Goal: Transaction & Acquisition: Purchase product/service

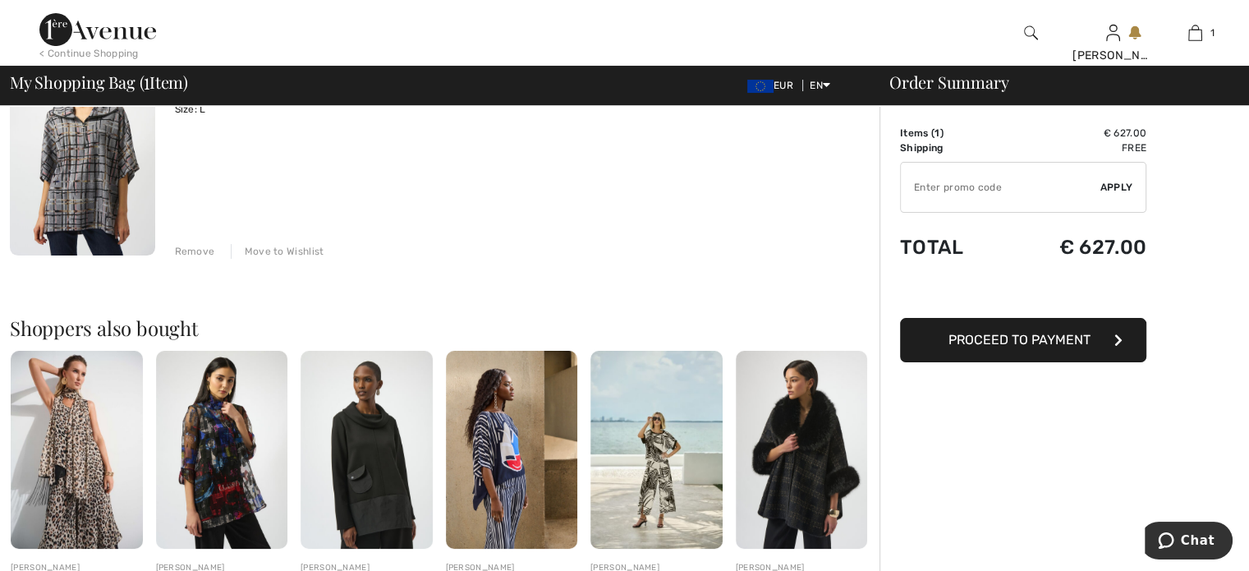
scroll to position [164, 0]
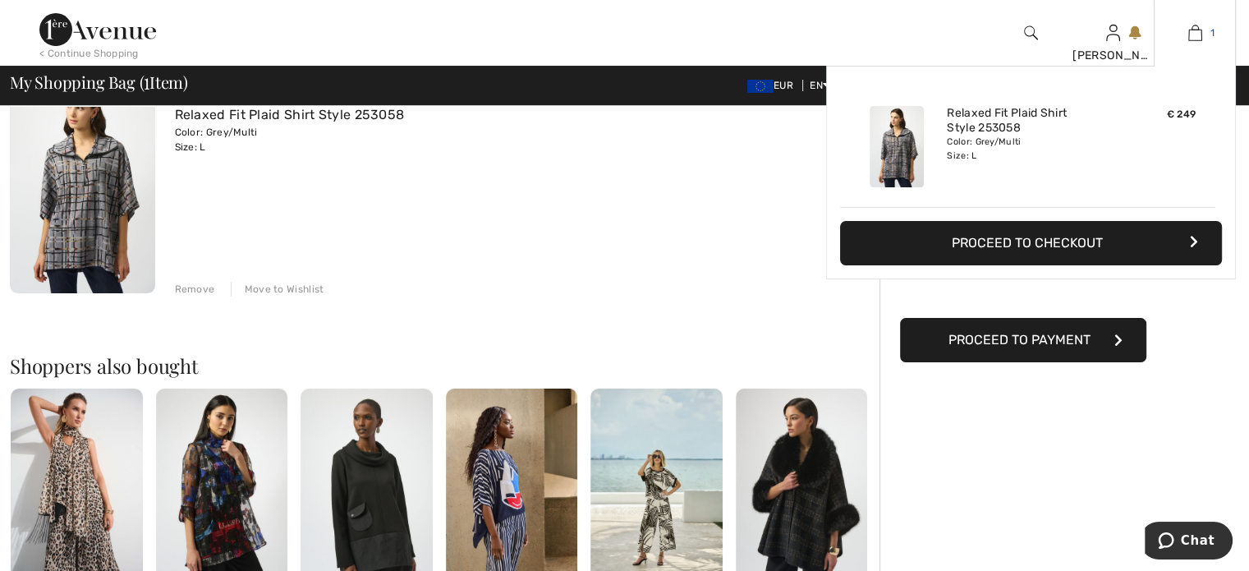
click at [1199, 36] on img at bounding box center [1196, 33] width 14 height 20
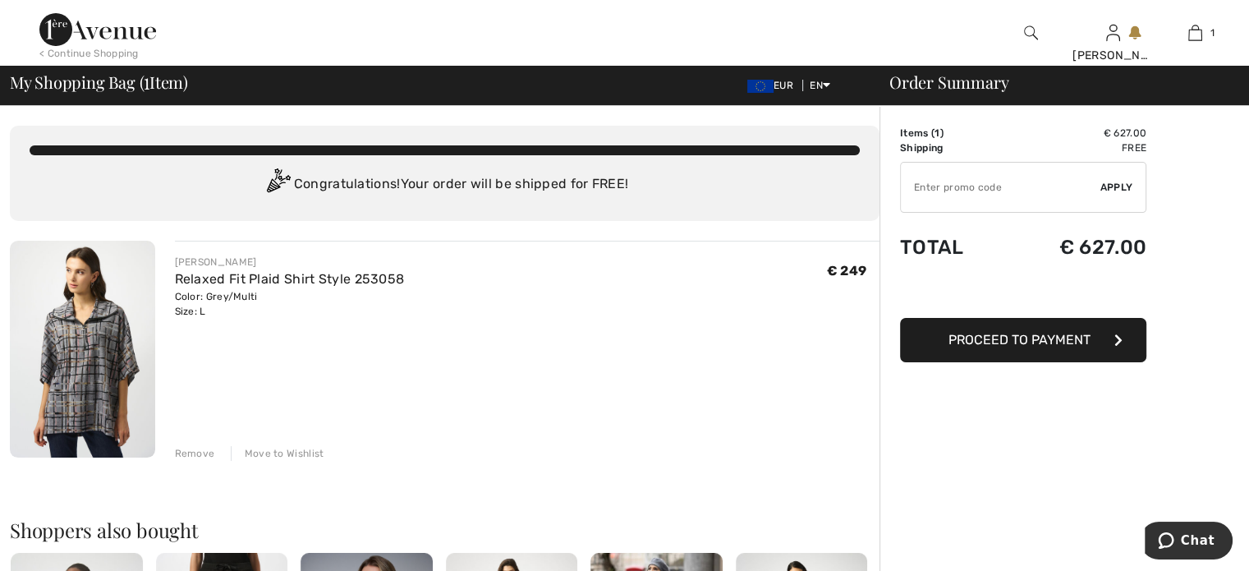
click at [94, 85] on span "My Shopping Bag ( 1 Item)" at bounding box center [99, 82] width 178 height 16
click at [119, 30] on img at bounding box center [97, 29] width 117 height 33
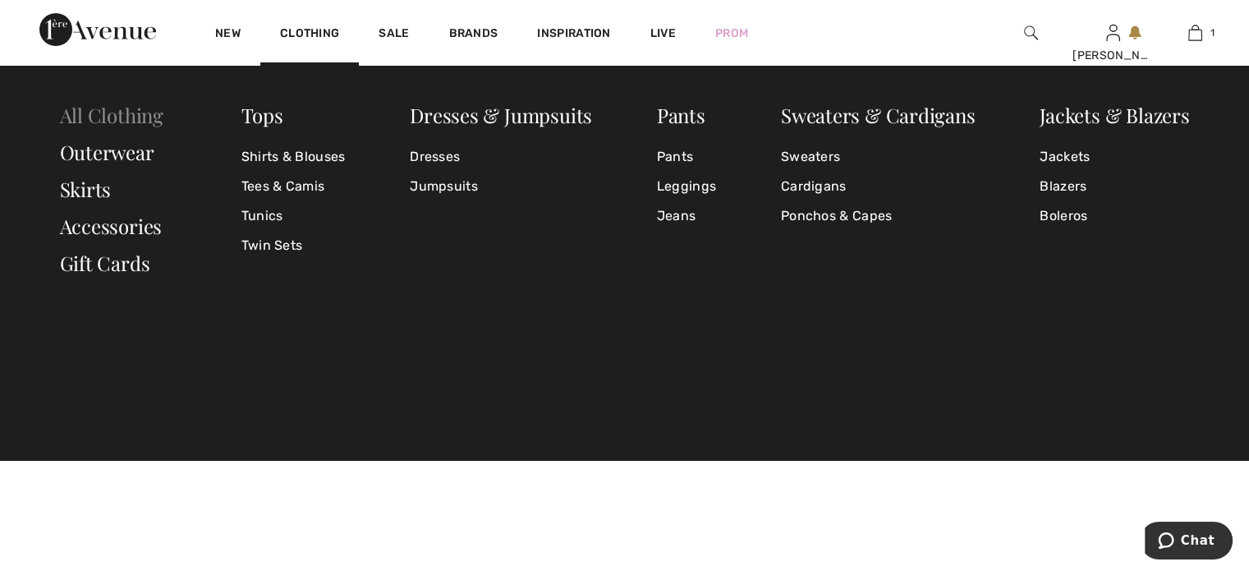
click at [140, 120] on link "All Clothing" at bounding box center [112, 115] width 104 height 26
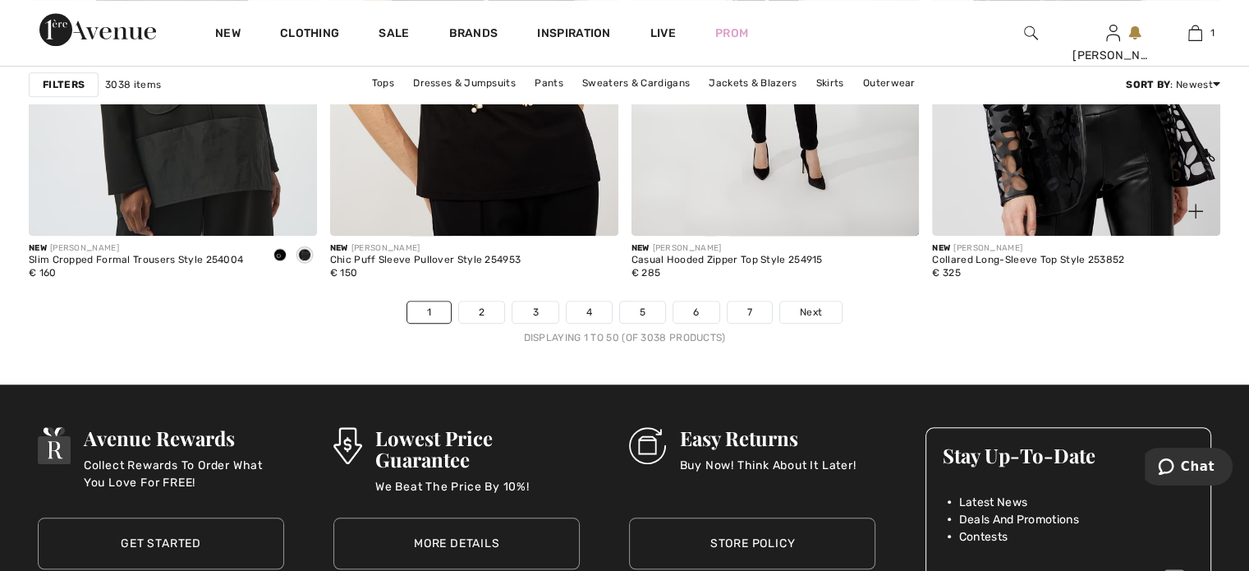
scroll to position [7722, 0]
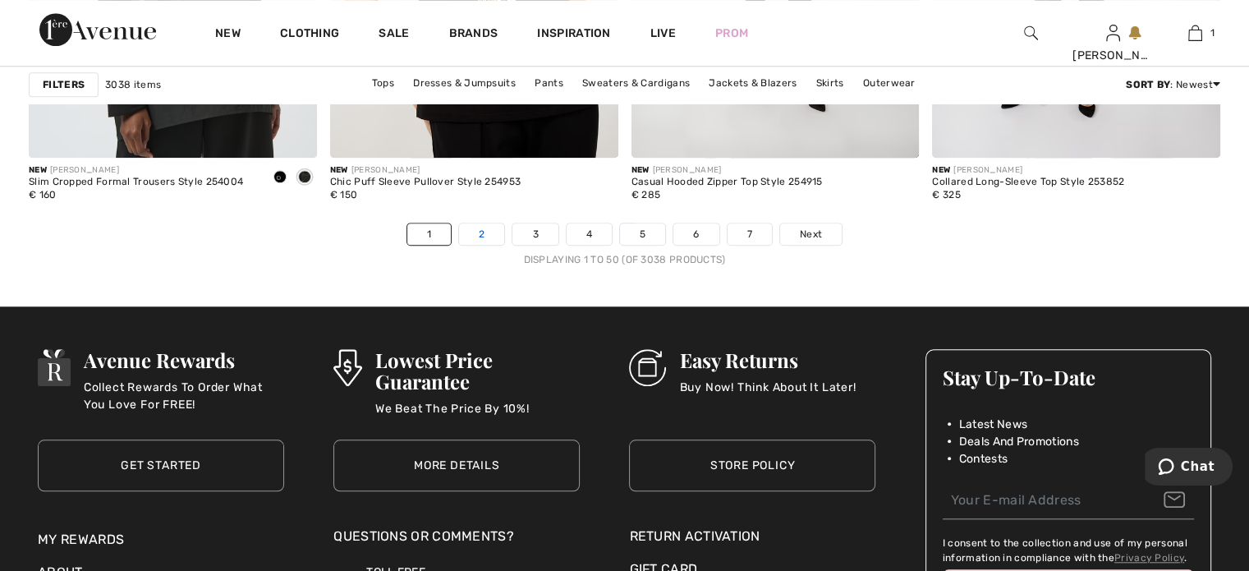
click at [483, 233] on link "2" at bounding box center [481, 233] width 45 height 21
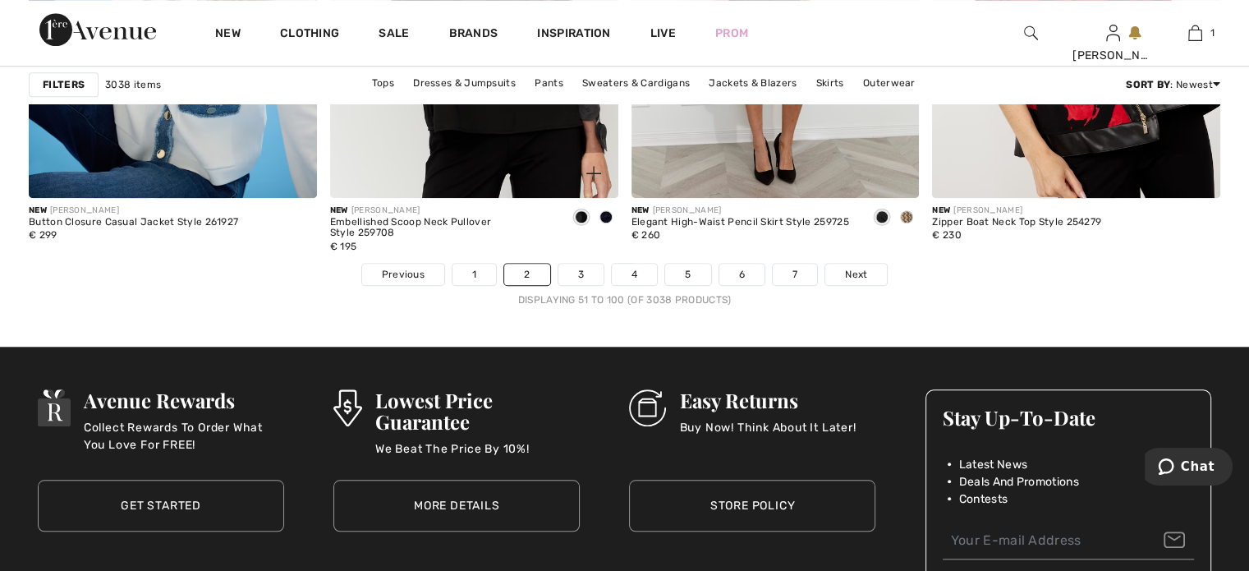
scroll to position [7846, 0]
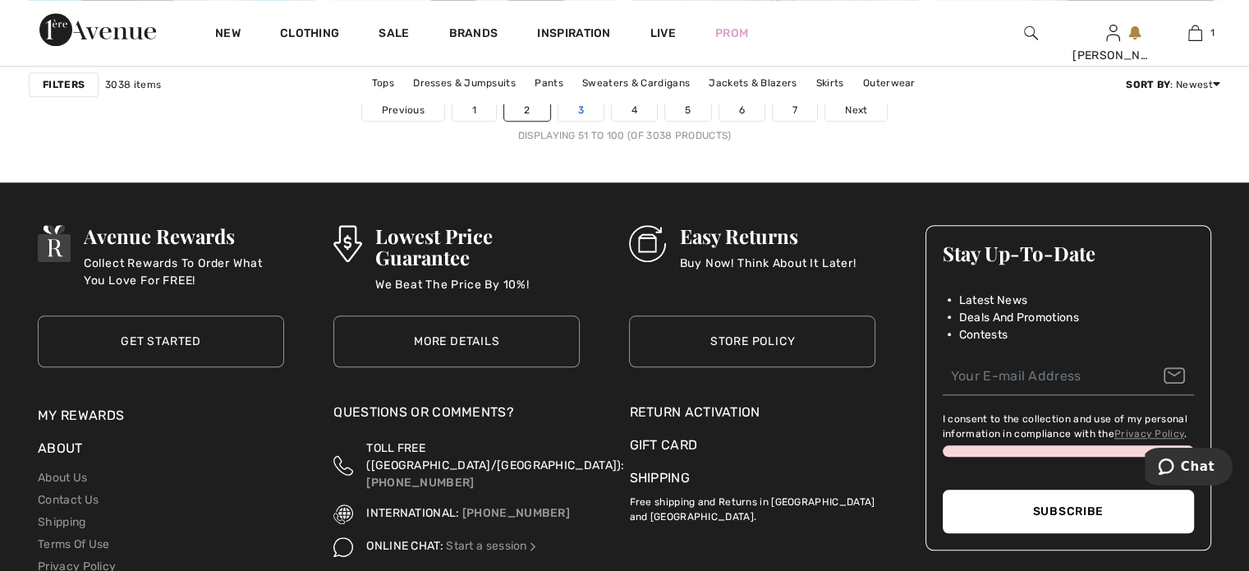
click at [586, 104] on link "3" at bounding box center [581, 109] width 45 height 21
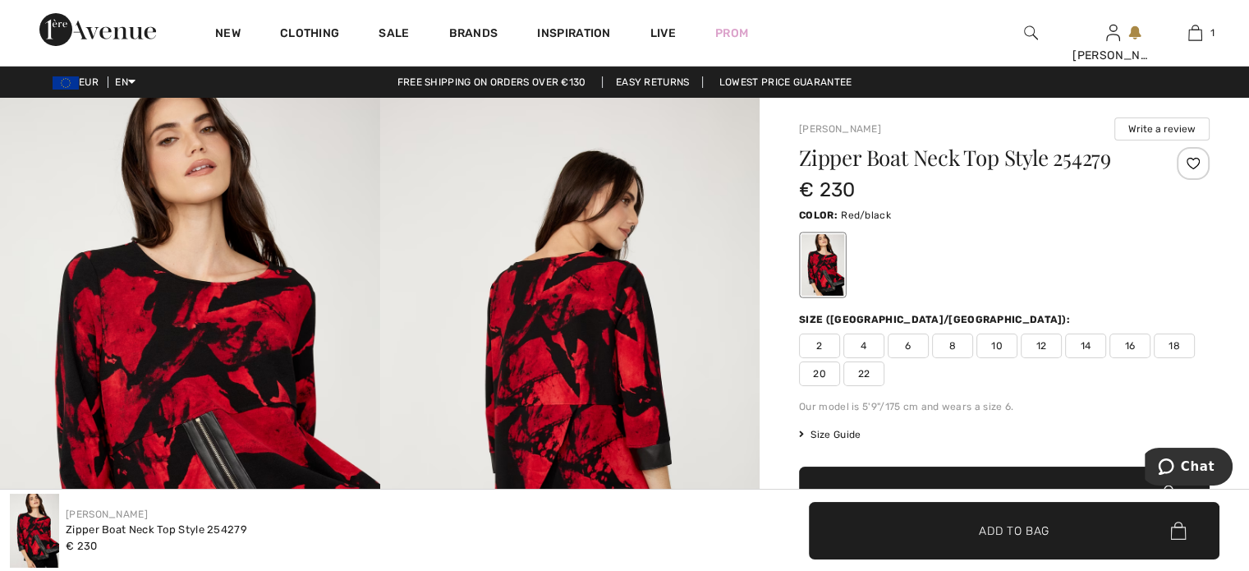
click at [1048, 351] on span "12" at bounding box center [1041, 346] width 41 height 25
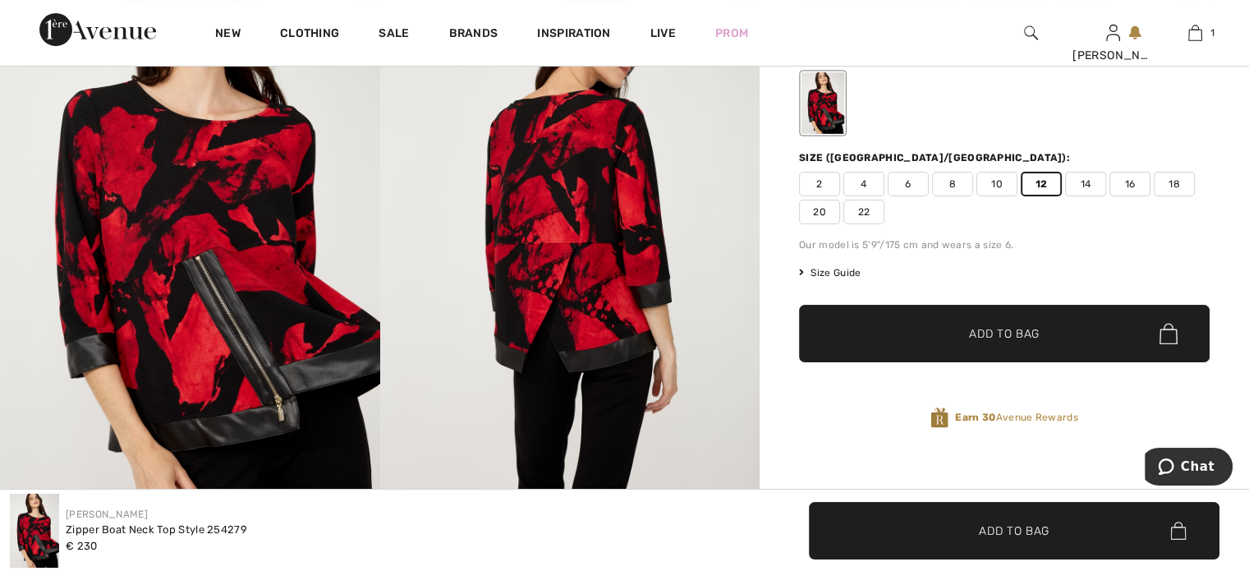
scroll to position [164, 0]
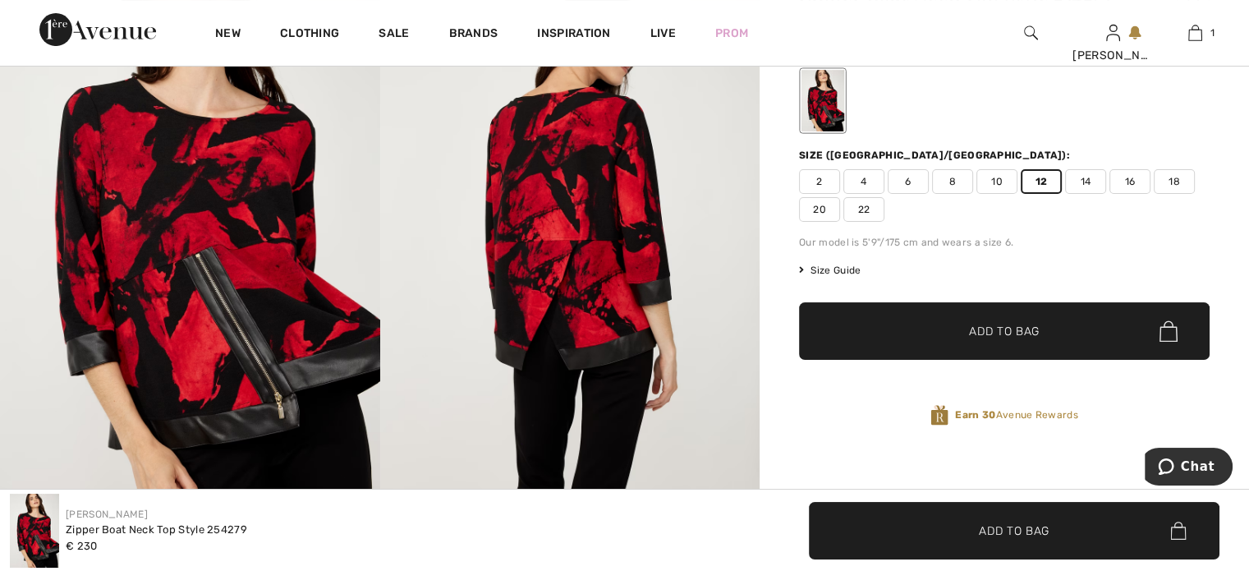
click at [1035, 334] on span "Add to Bag" at bounding box center [1004, 331] width 71 height 17
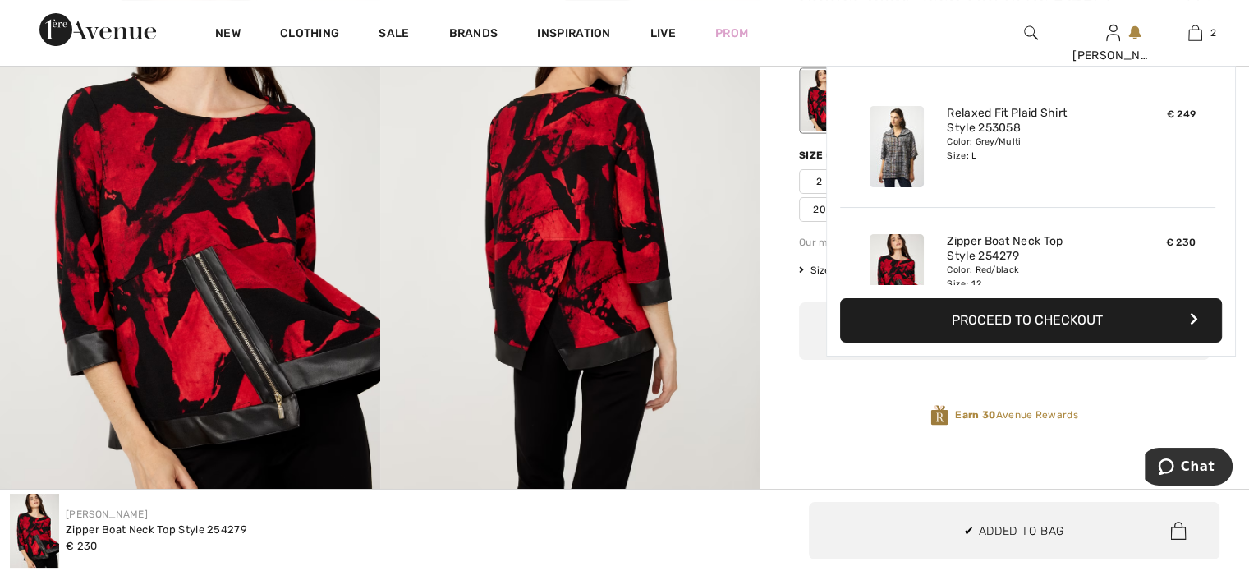
scroll to position [50, 0]
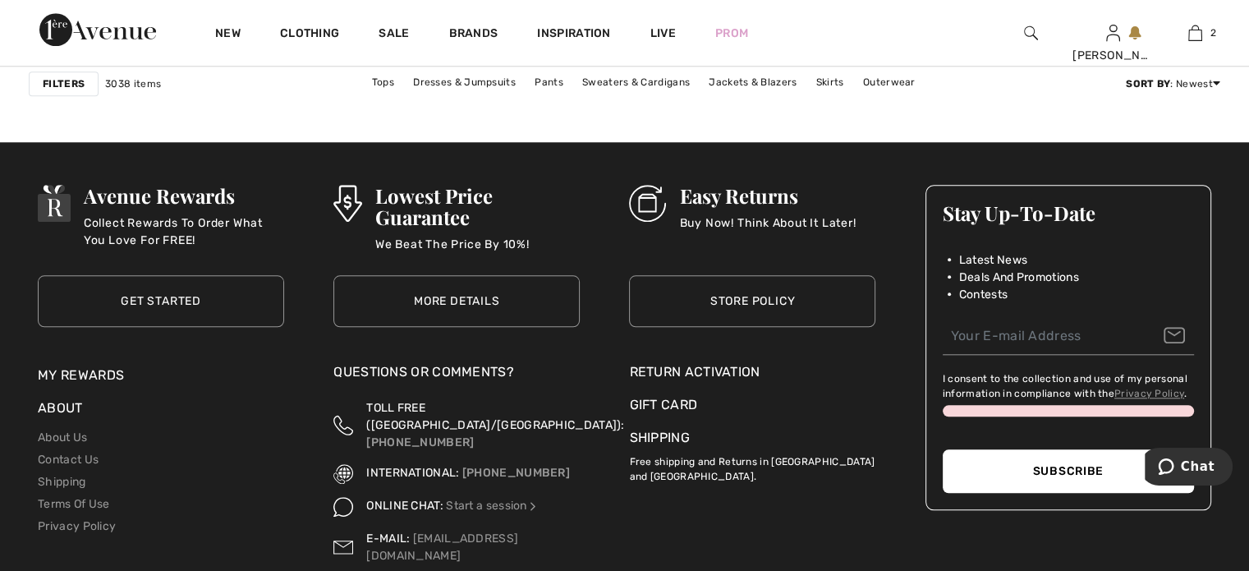
scroll to position [7722, 0]
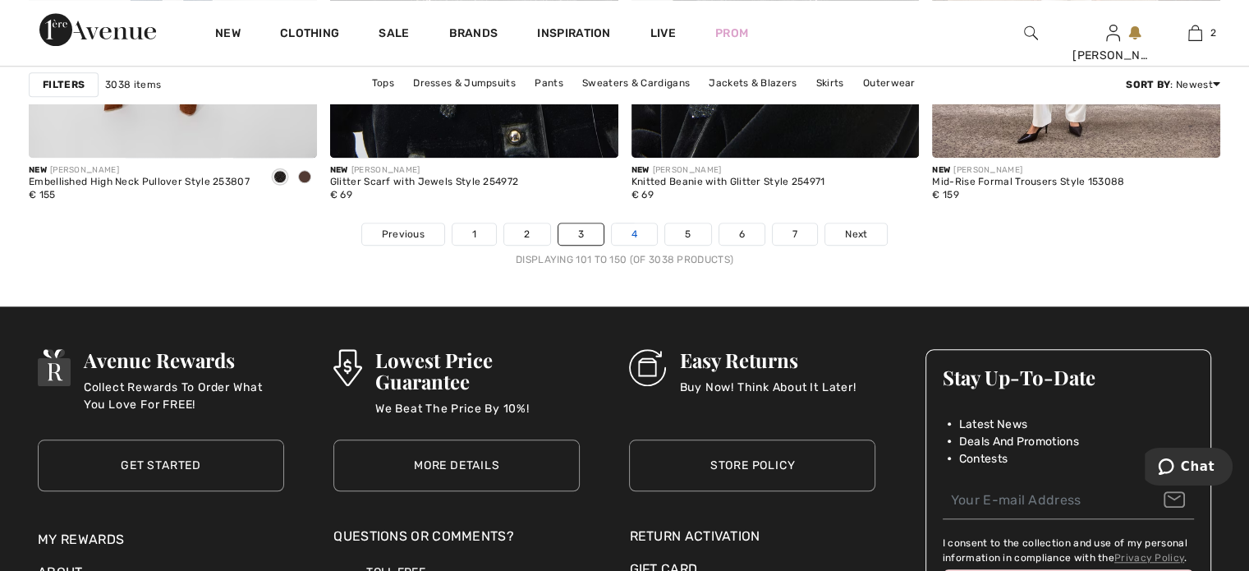
click at [642, 232] on link "4" at bounding box center [634, 233] width 45 height 21
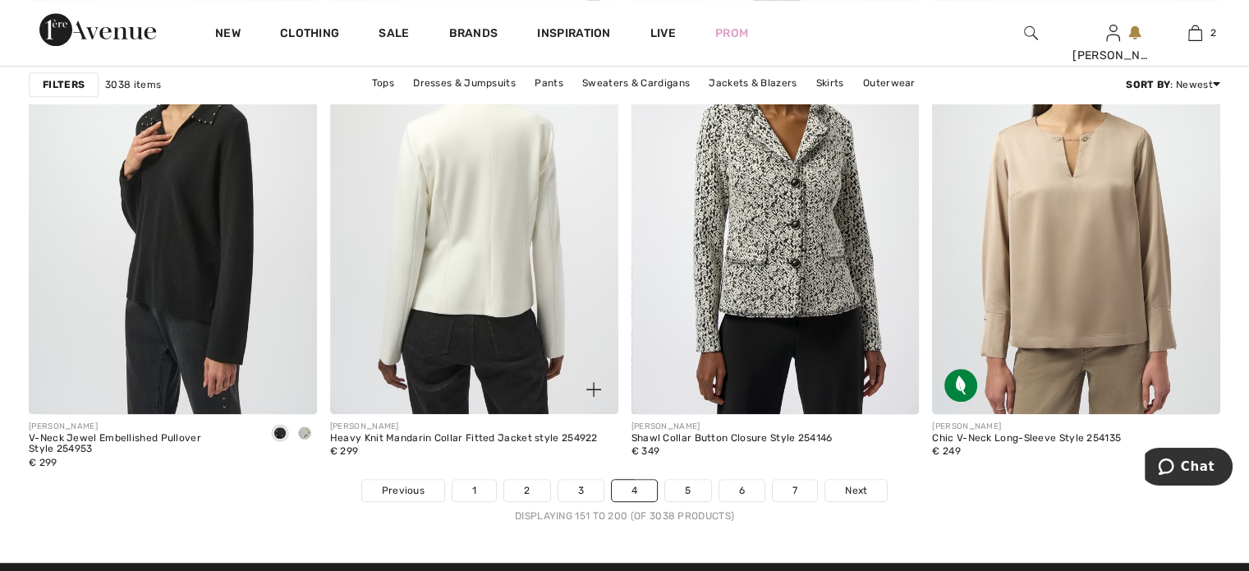
scroll to position [7639, 0]
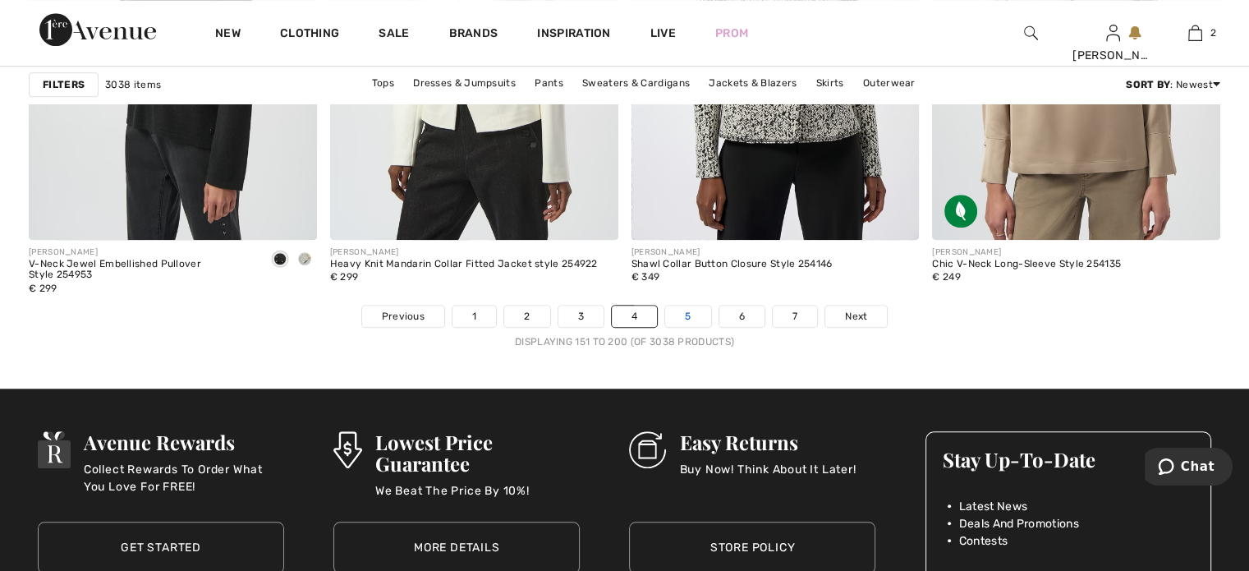
click at [678, 315] on link "5" at bounding box center [687, 316] width 45 height 21
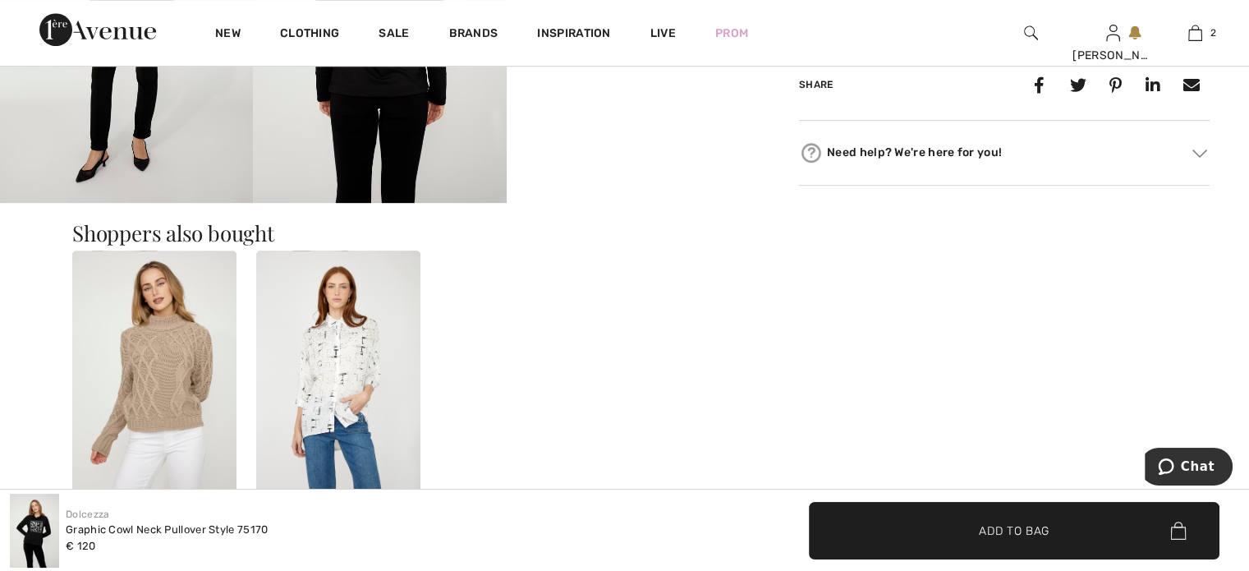
scroll to position [575, 0]
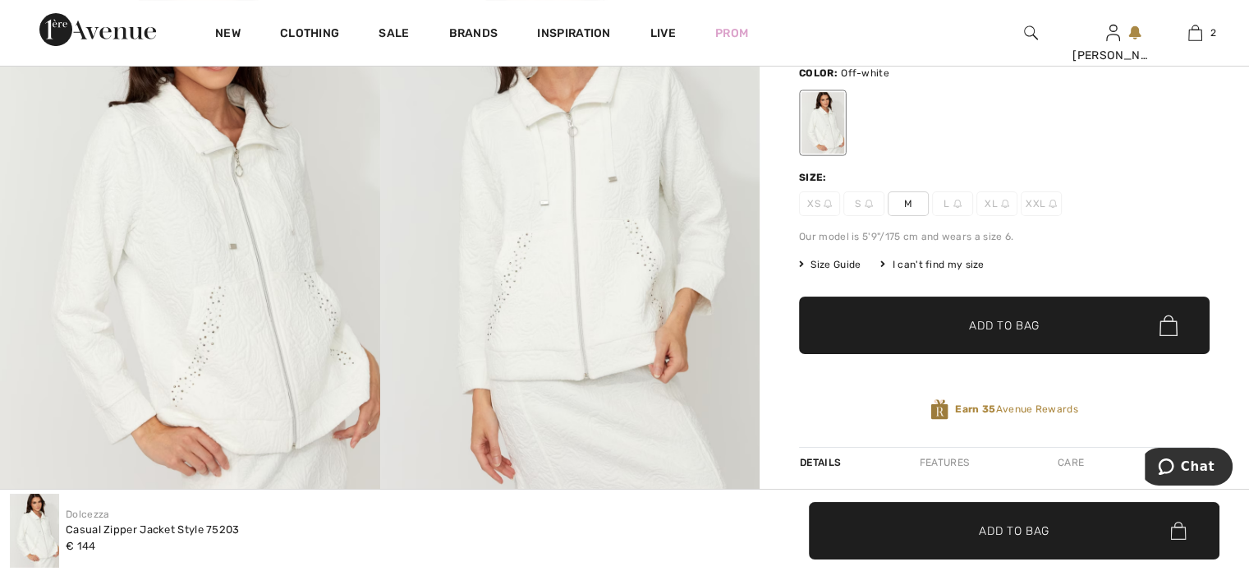
scroll to position [82, 0]
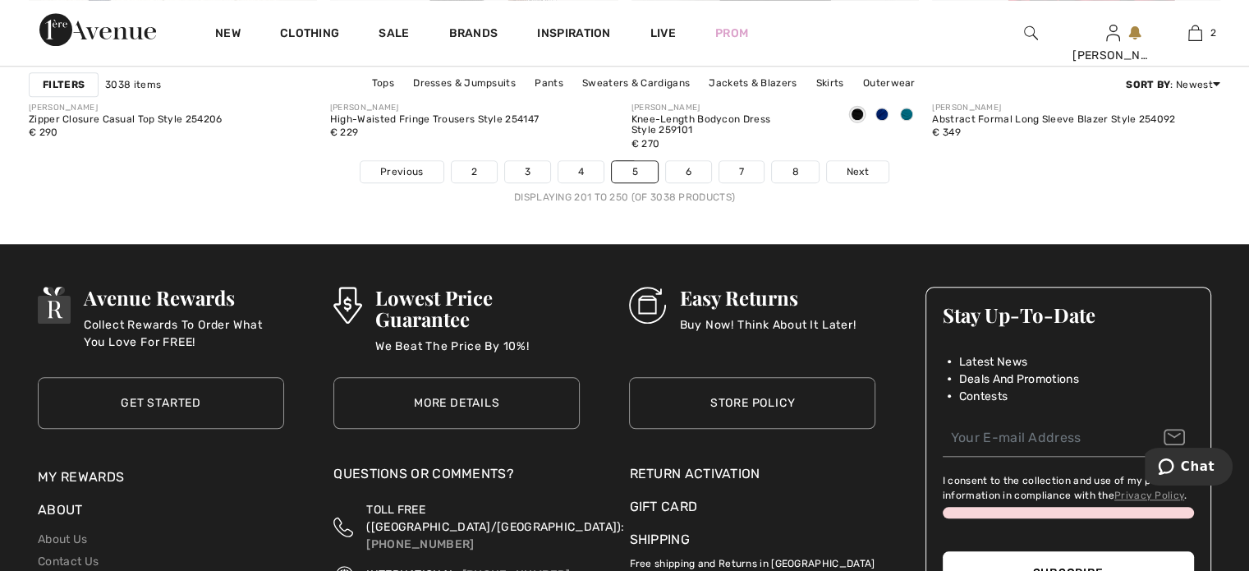
scroll to position [7804, 0]
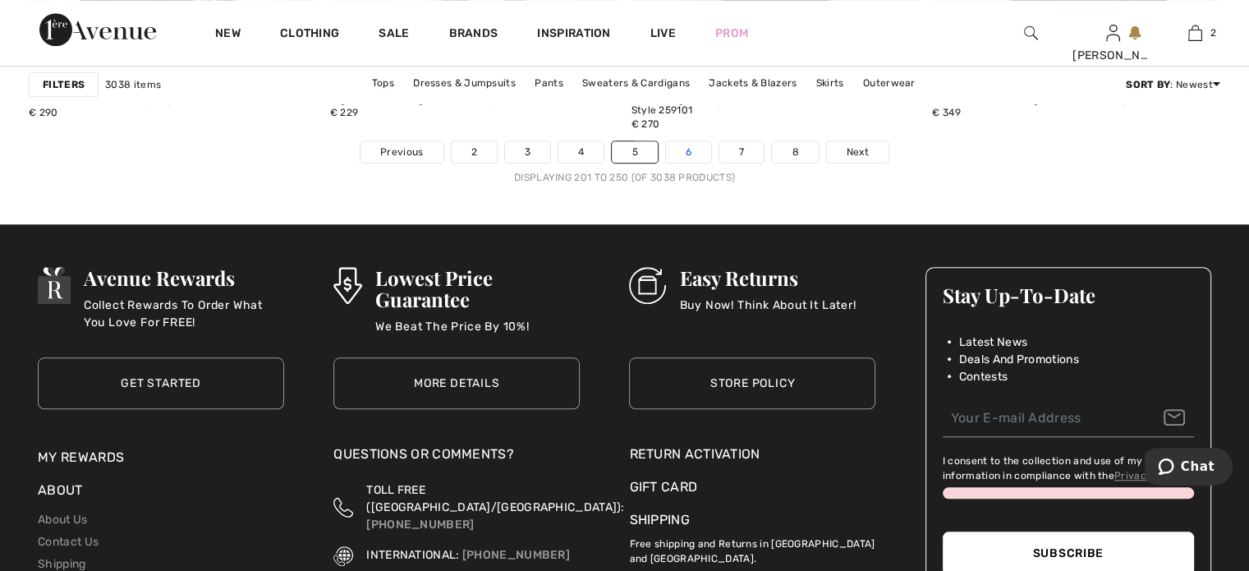
click at [697, 148] on link "6" at bounding box center [688, 151] width 45 height 21
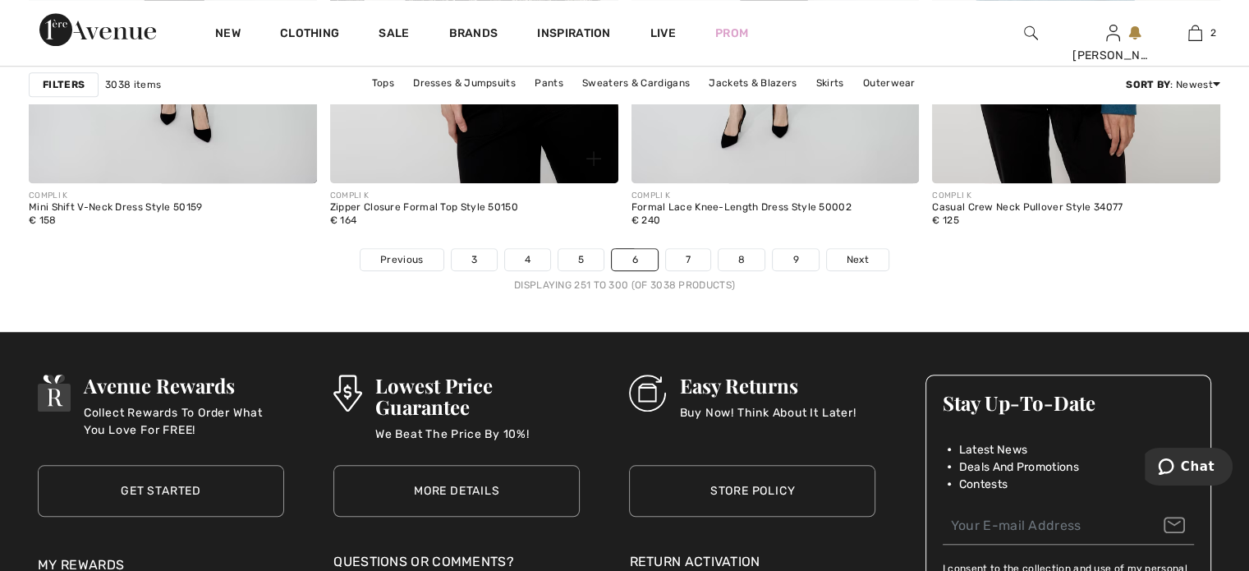
scroll to position [7804, 0]
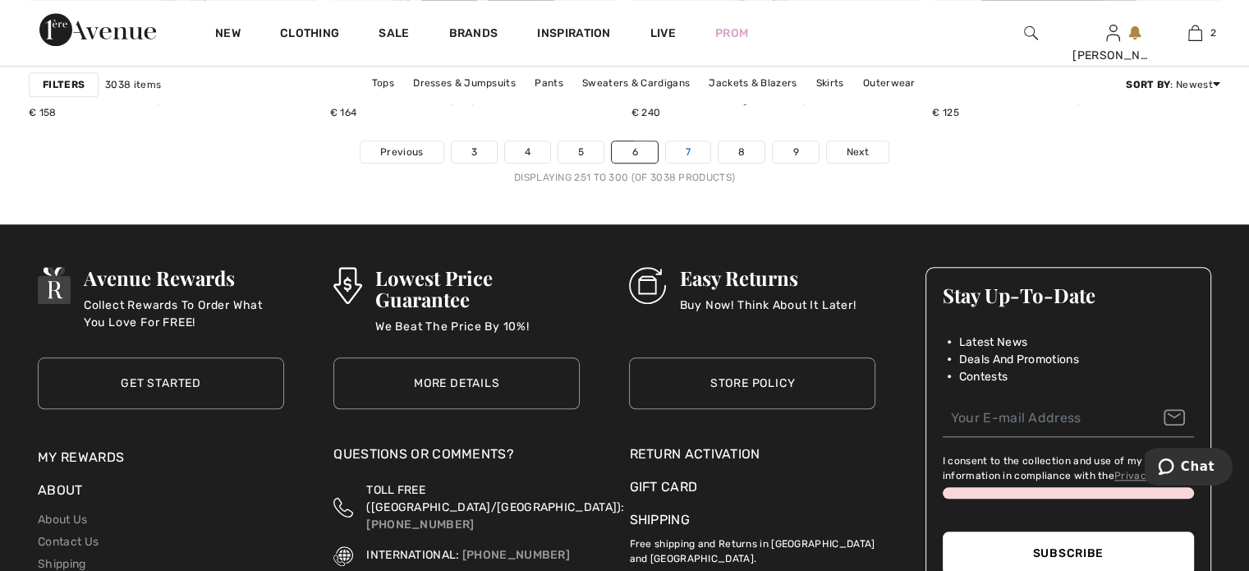
click at [682, 150] on link "7" at bounding box center [688, 151] width 44 height 21
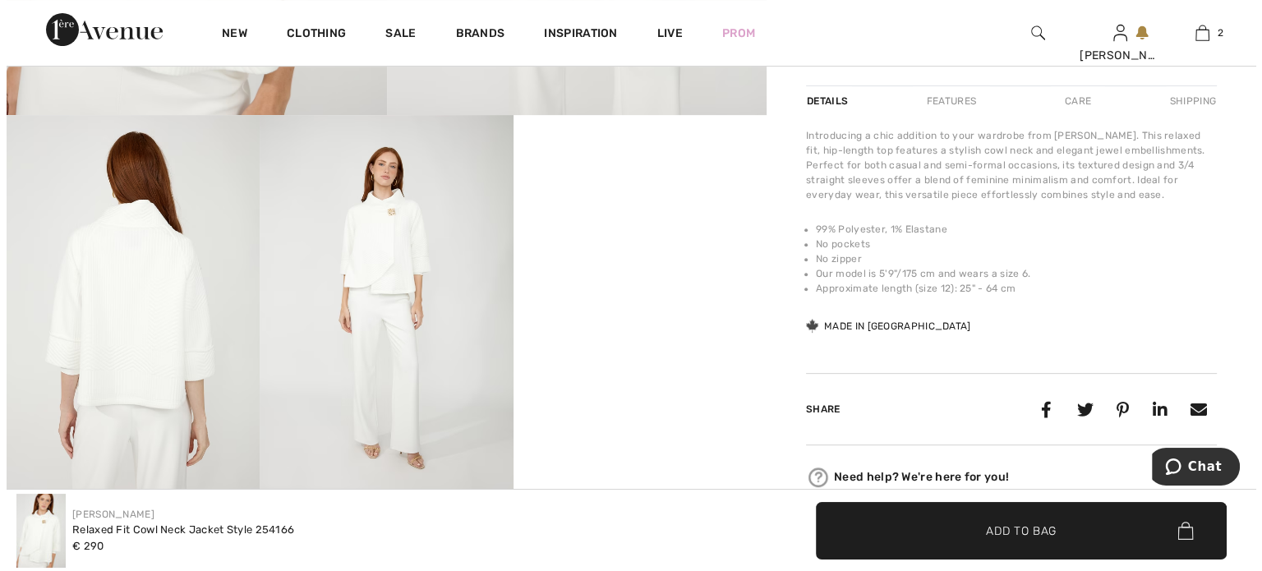
scroll to position [575, 0]
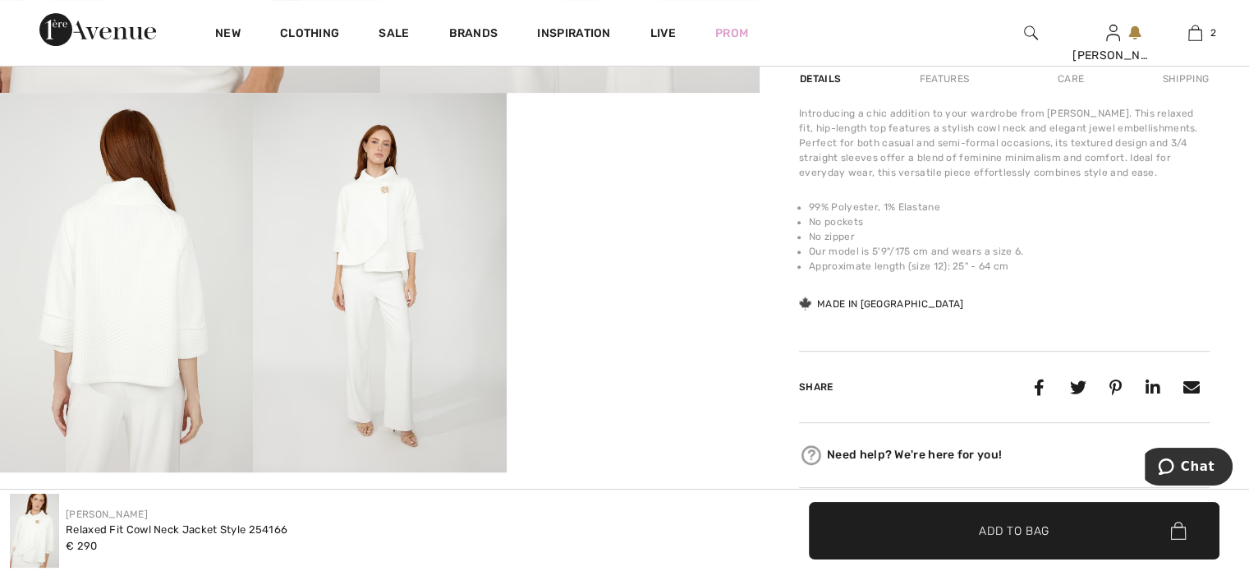
click at [384, 206] on img at bounding box center [379, 283] width 253 height 380
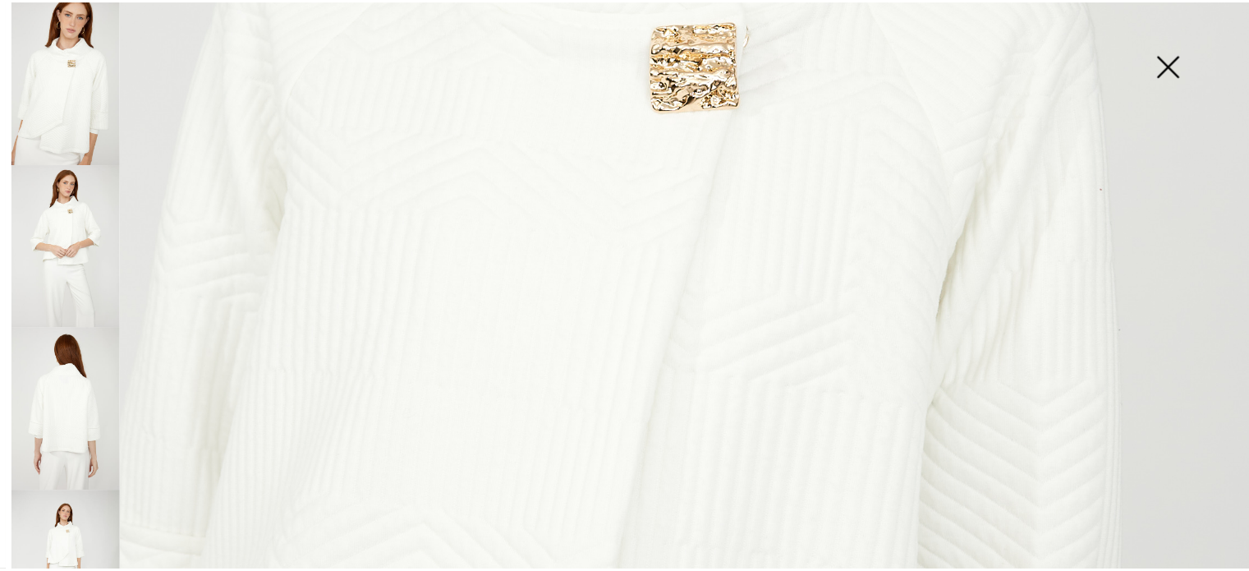
scroll to position [481, 0]
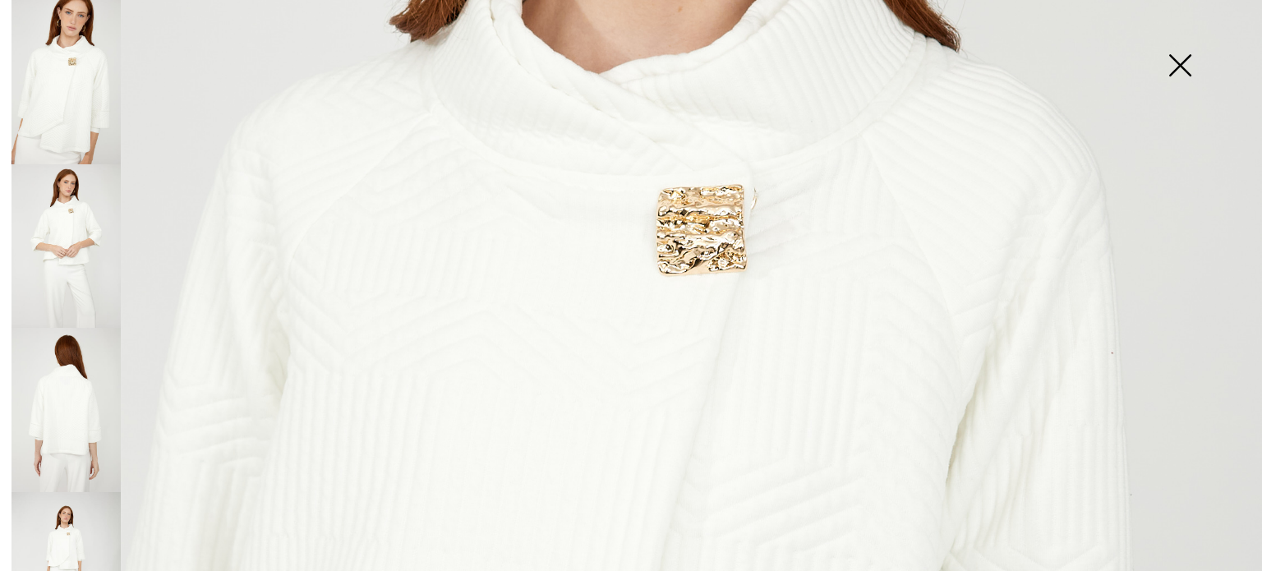
click at [1190, 68] on img at bounding box center [1180, 67] width 82 height 85
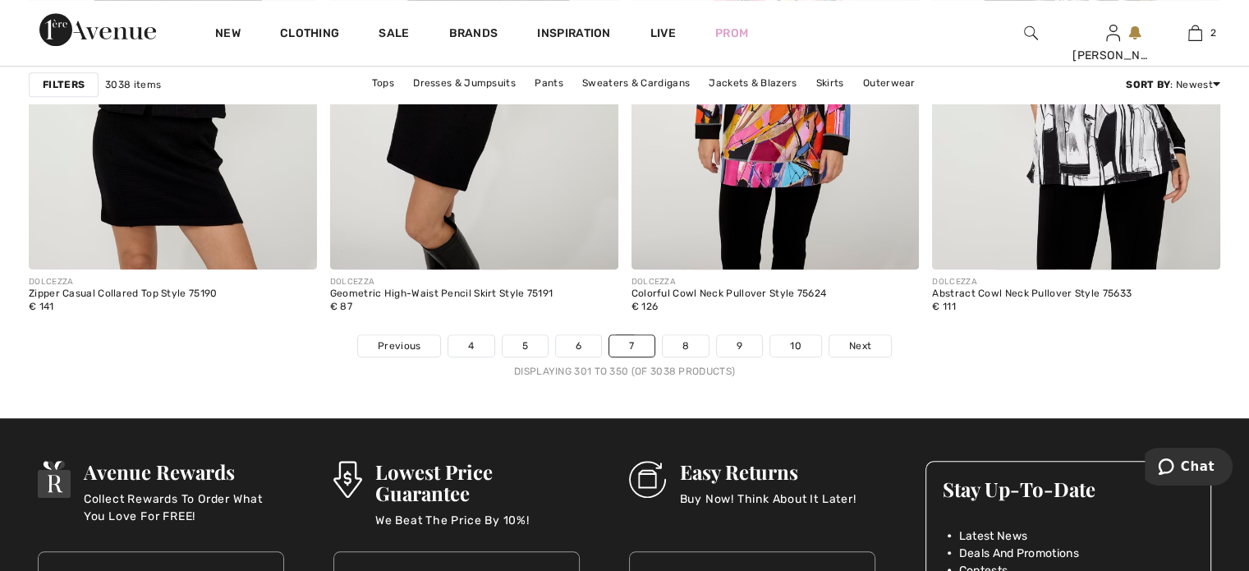
scroll to position [7722, 0]
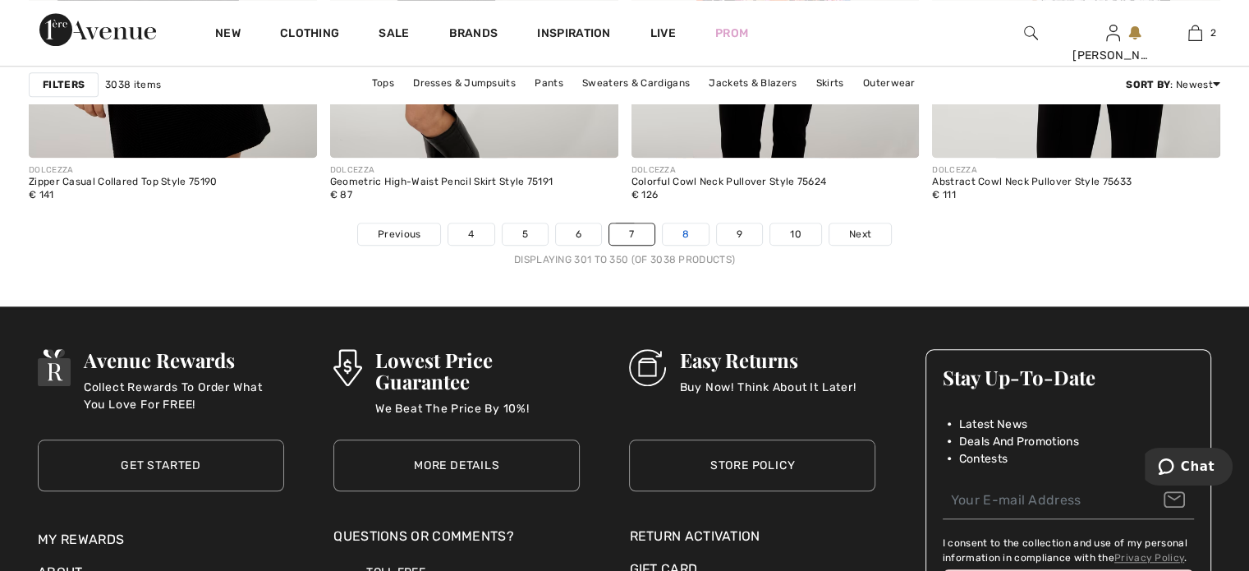
click at [691, 234] on link "8" at bounding box center [686, 233] width 46 height 21
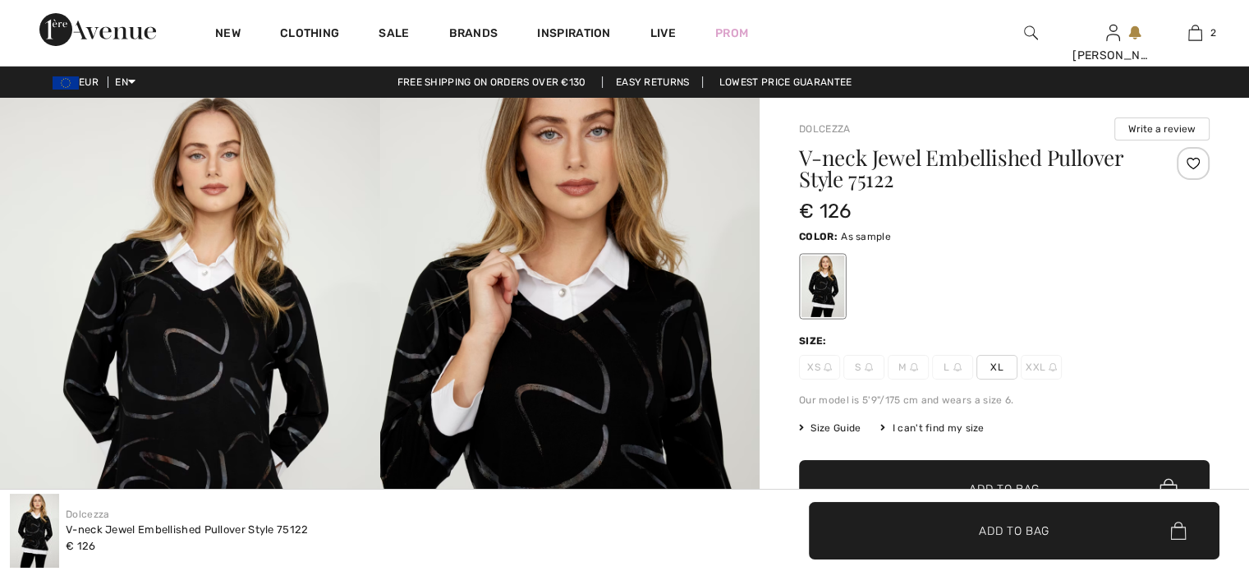
checkbox input "true"
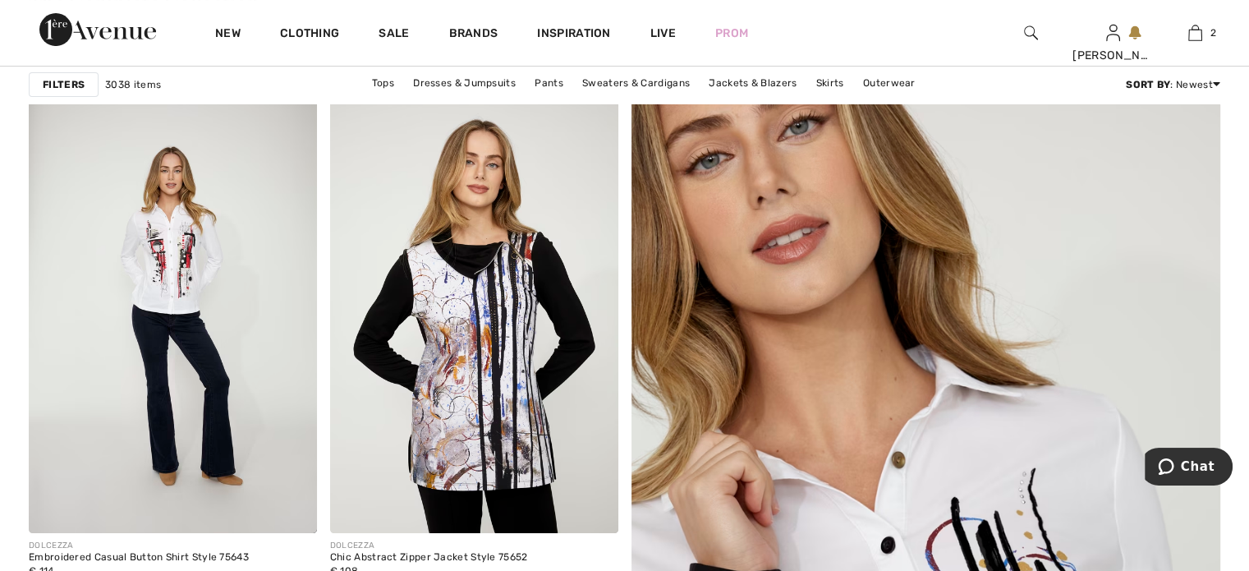
checkbox input "true"
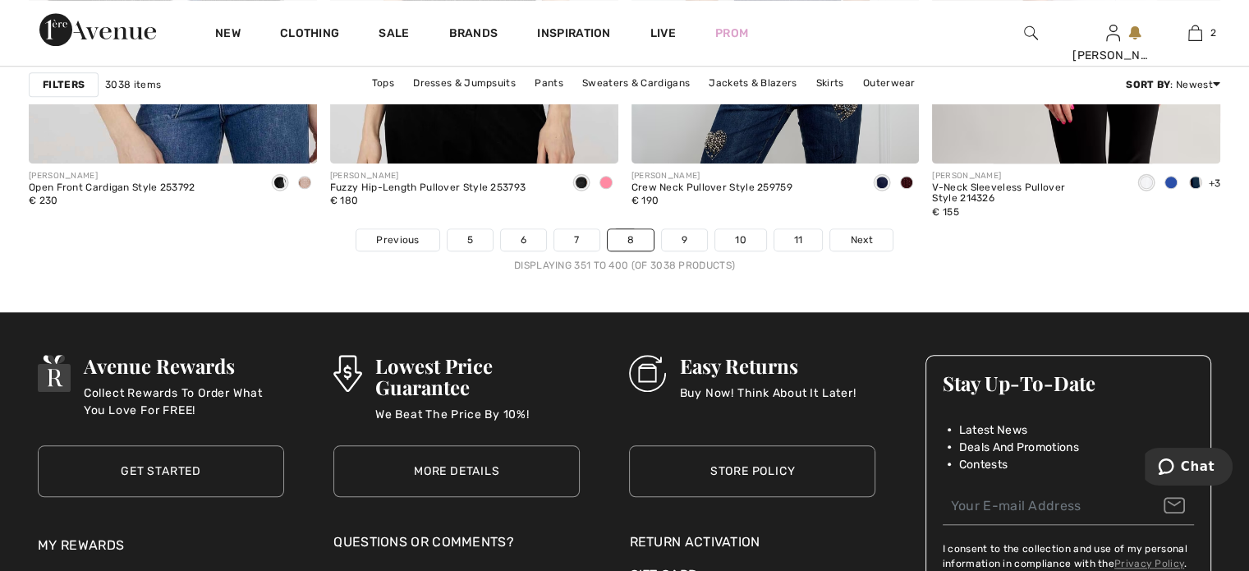
scroll to position [7722, 0]
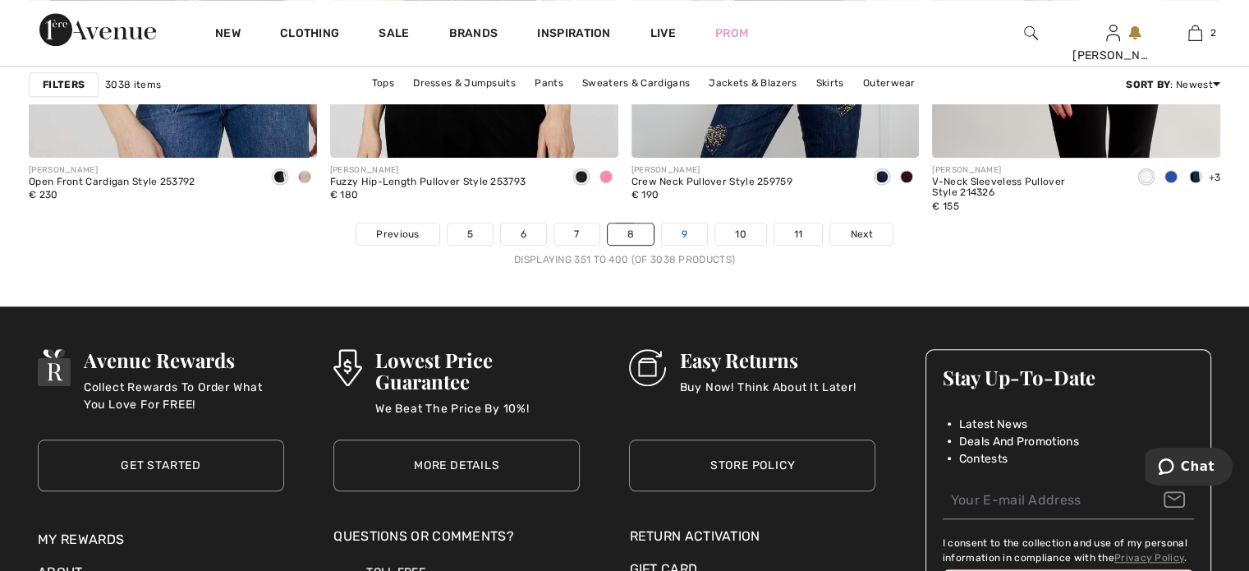
click at [690, 233] on link "9" at bounding box center [684, 233] width 45 height 21
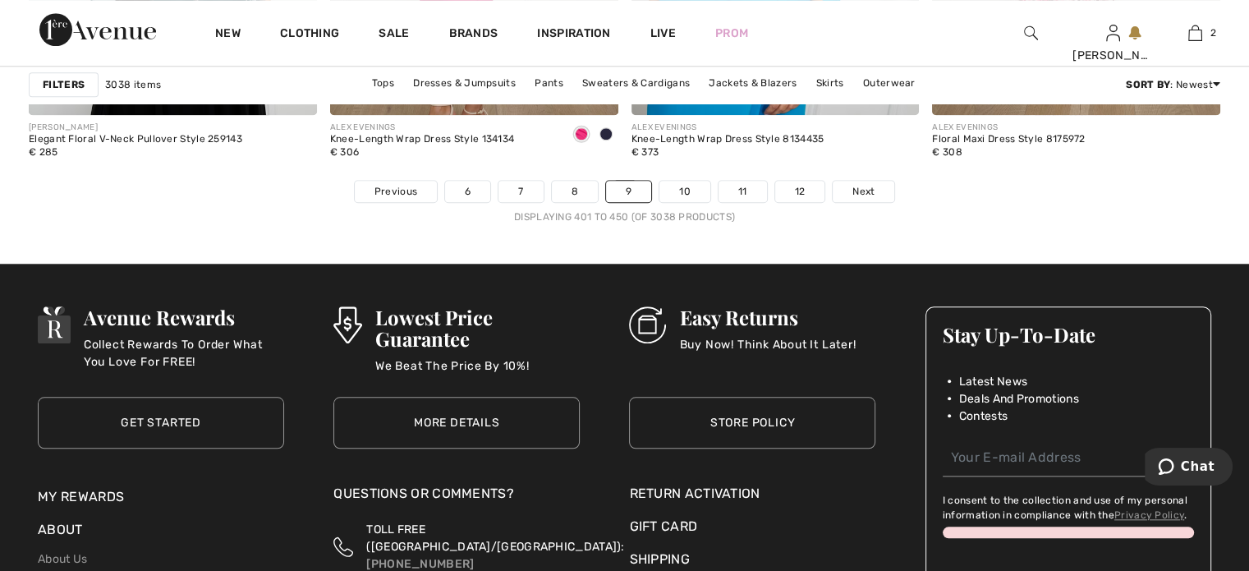
scroll to position [7804, 0]
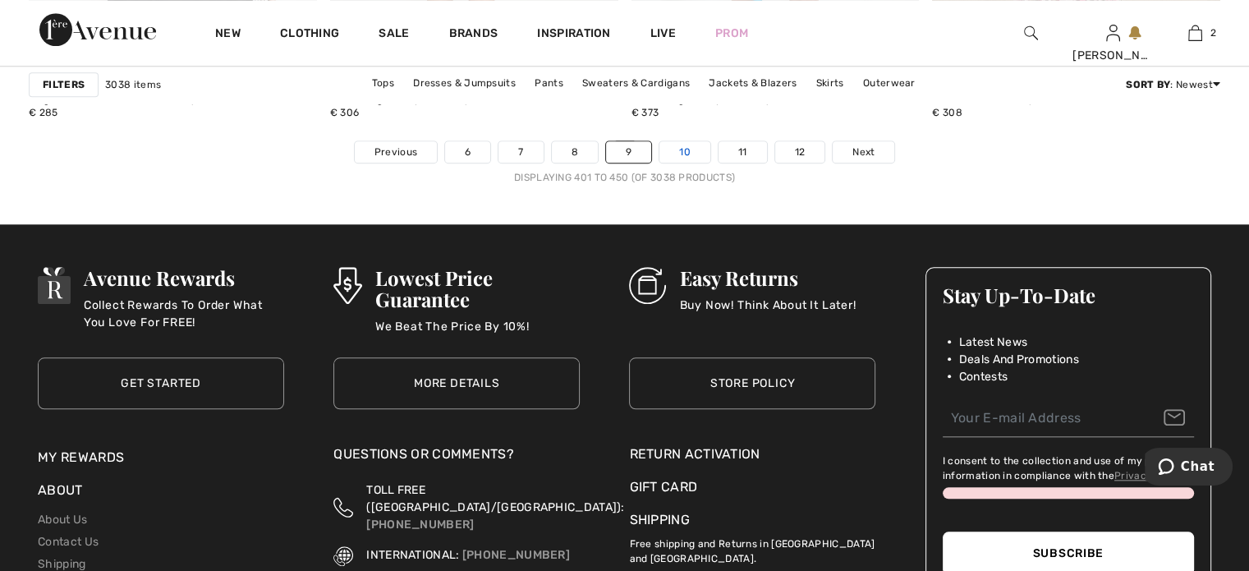
click at [683, 147] on link "10" at bounding box center [685, 151] width 51 height 21
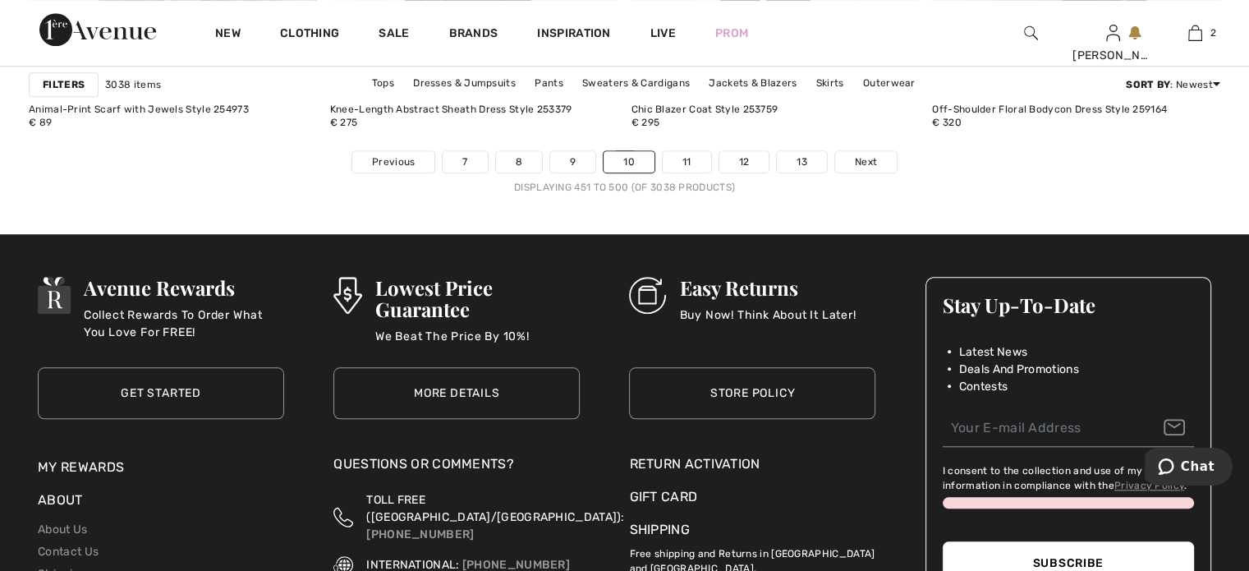
scroll to position [7804, 0]
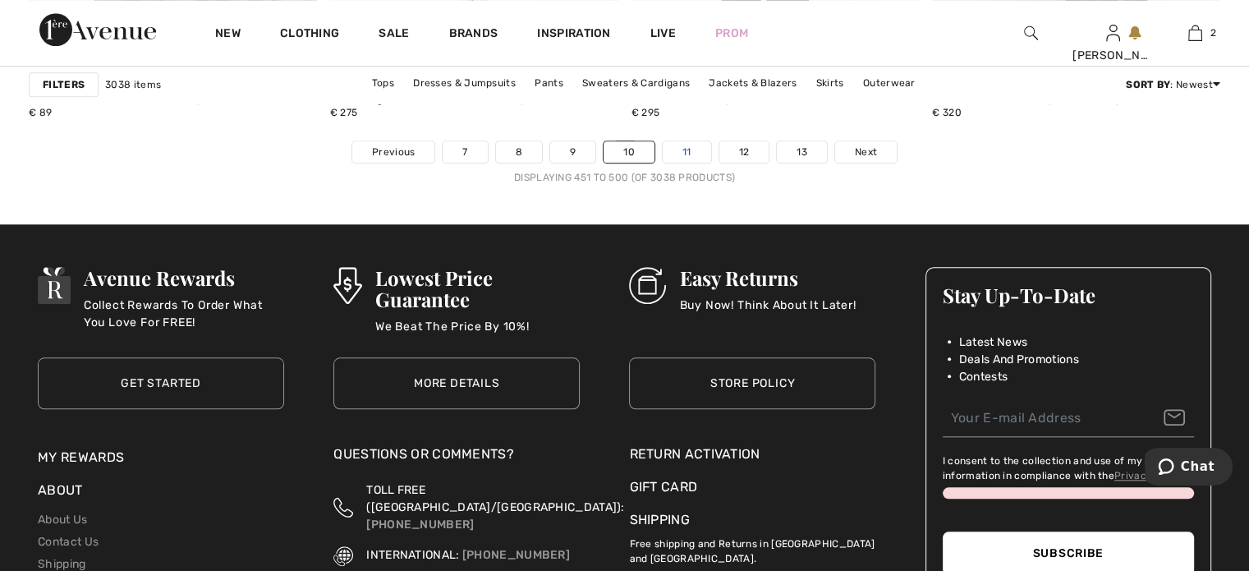
click at [674, 146] on link "11" at bounding box center [687, 151] width 48 height 21
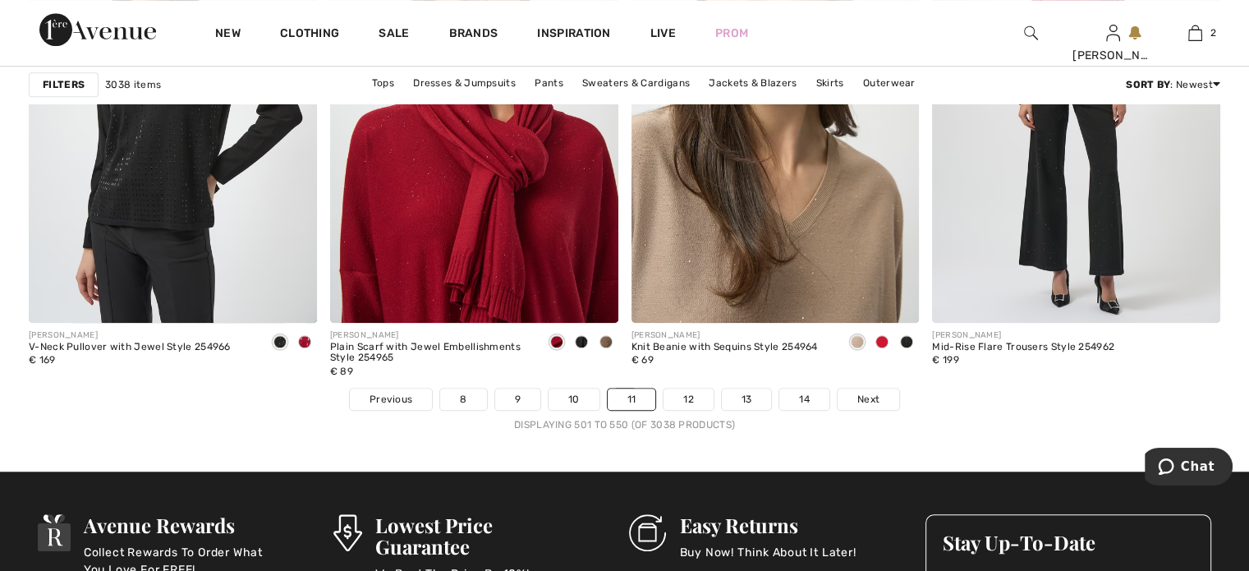
scroll to position [7557, 0]
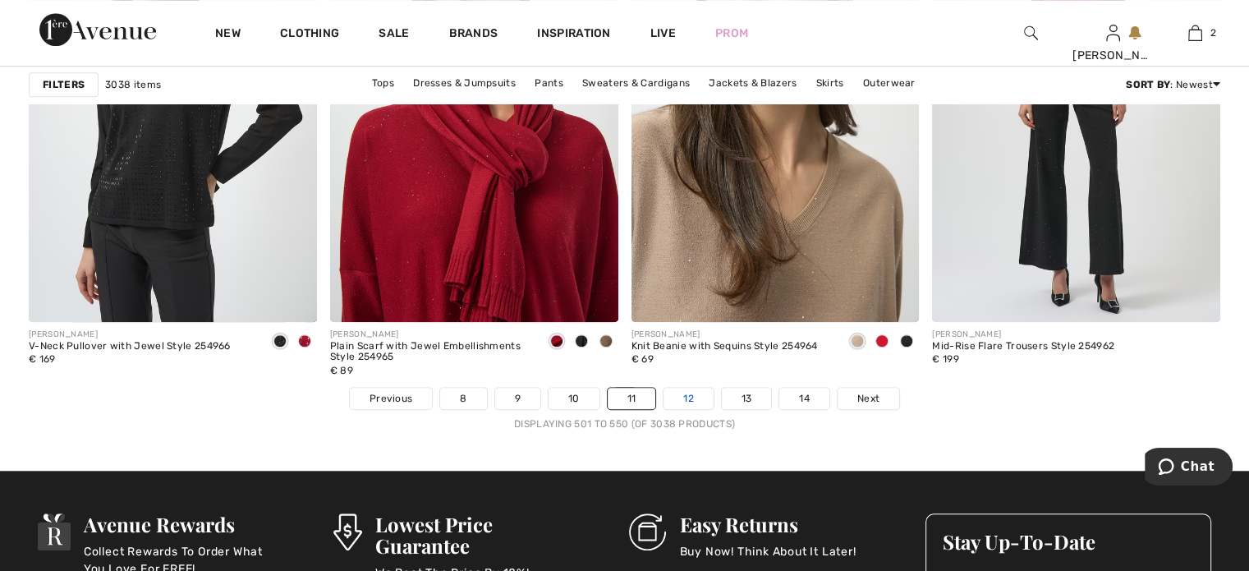
click at [679, 395] on link "12" at bounding box center [689, 398] width 50 height 21
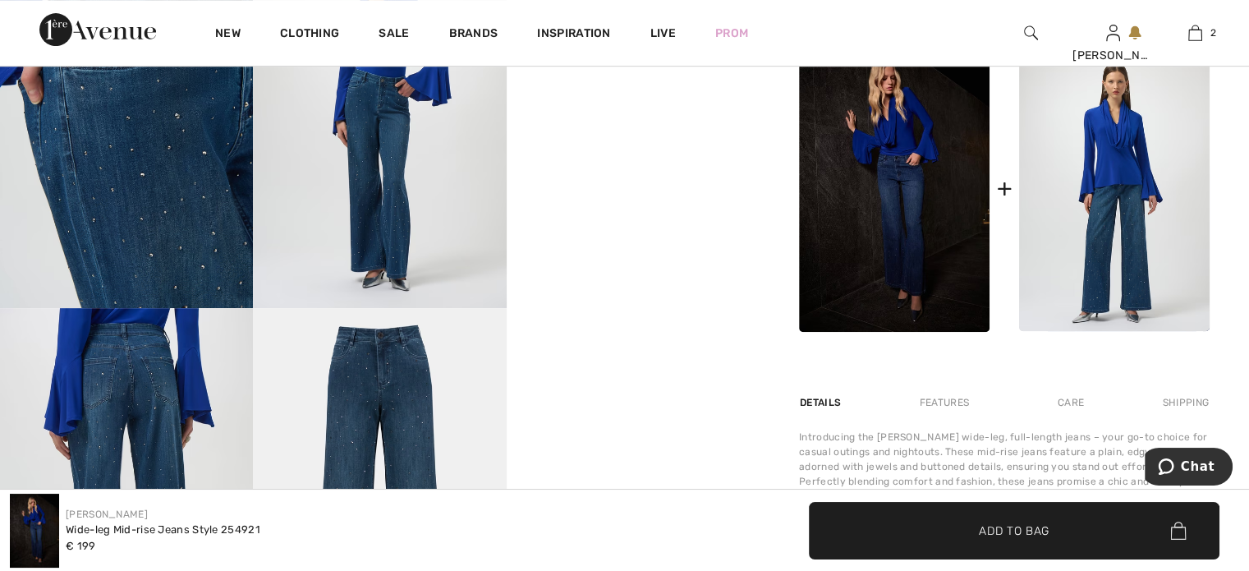
scroll to position [729, 0]
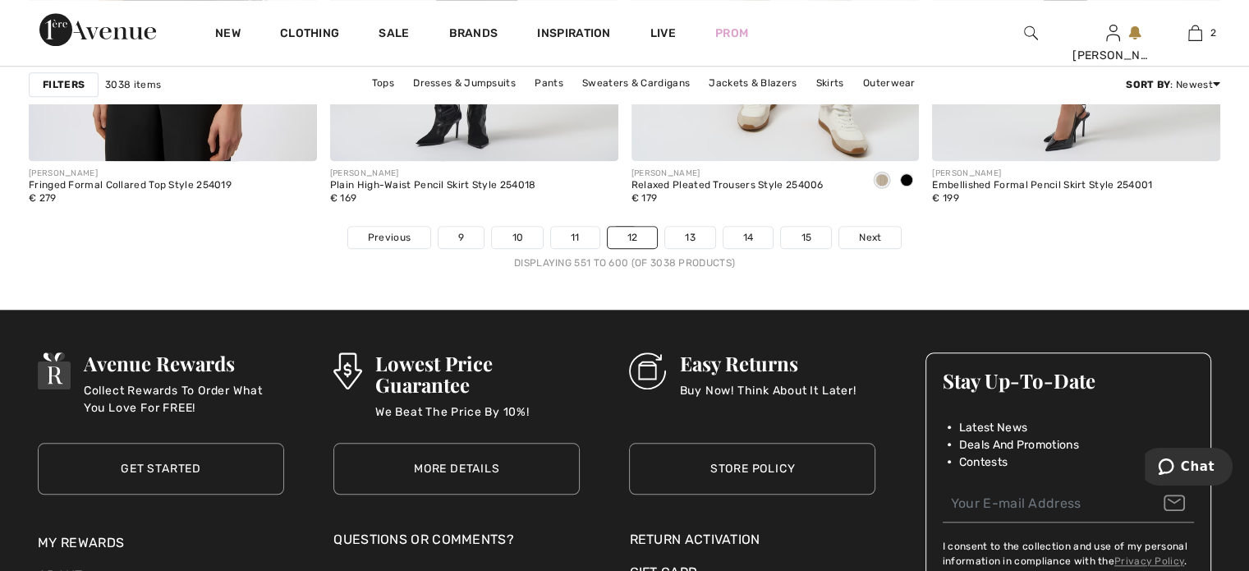
scroll to position [7804, 0]
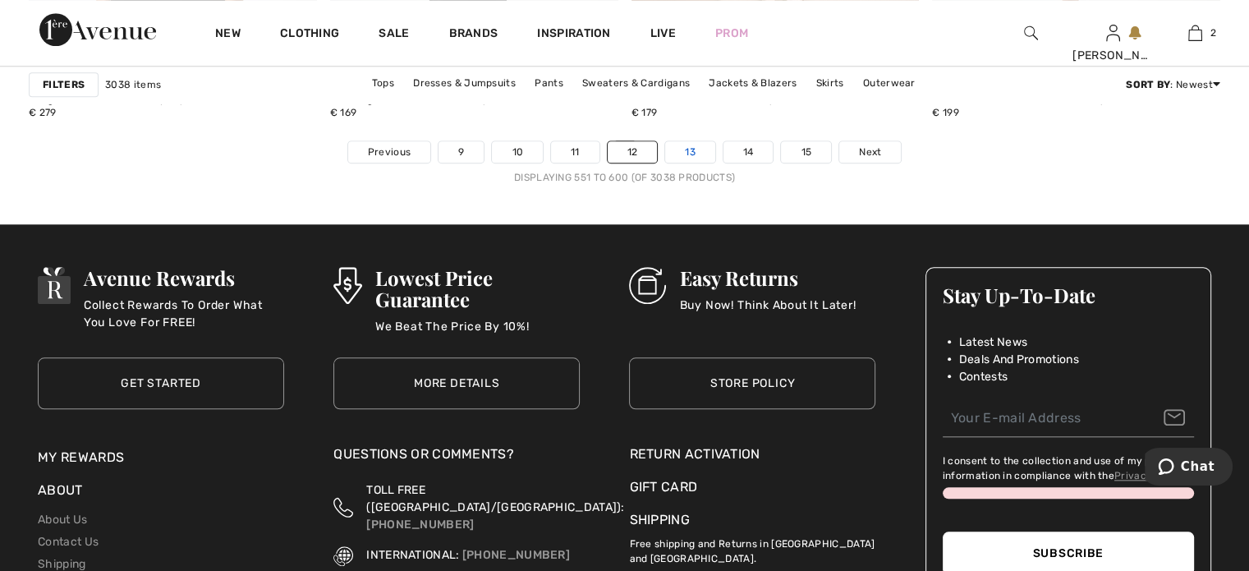
click at [694, 144] on link "13" at bounding box center [690, 151] width 50 height 21
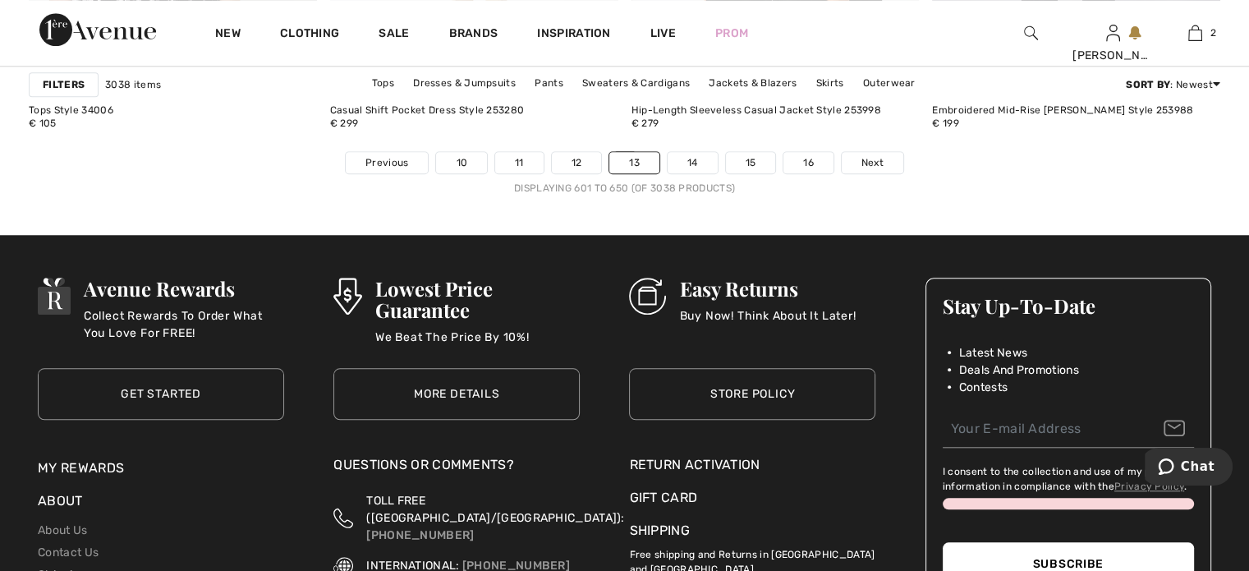
scroll to position [7557, 0]
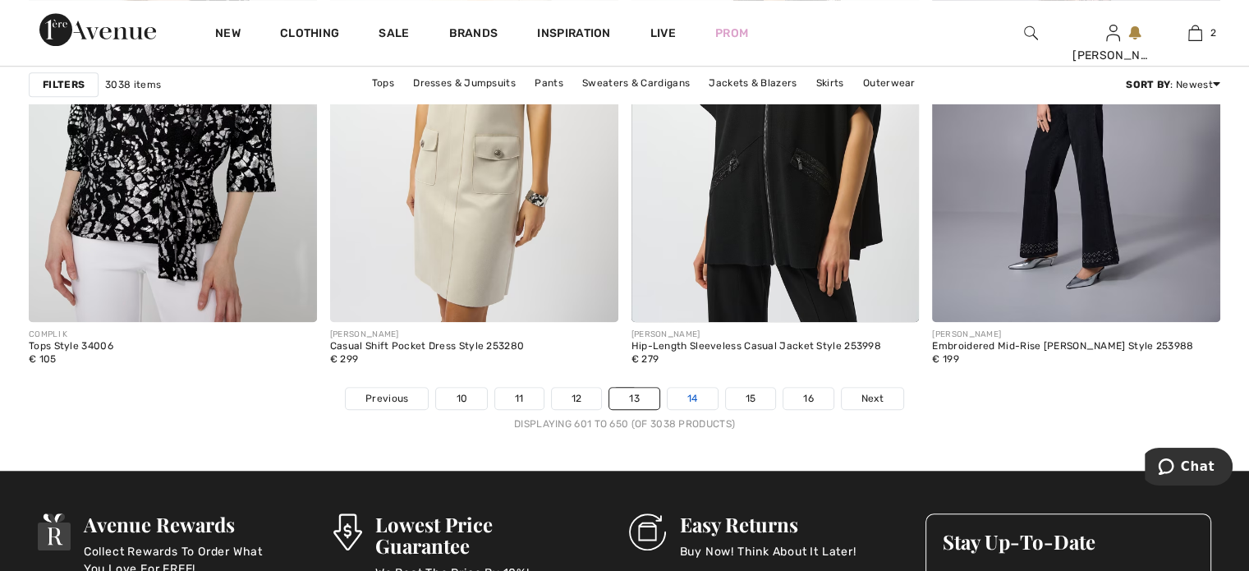
click at [697, 388] on link "14" at bounding box center [693, 398] width 50 height 21
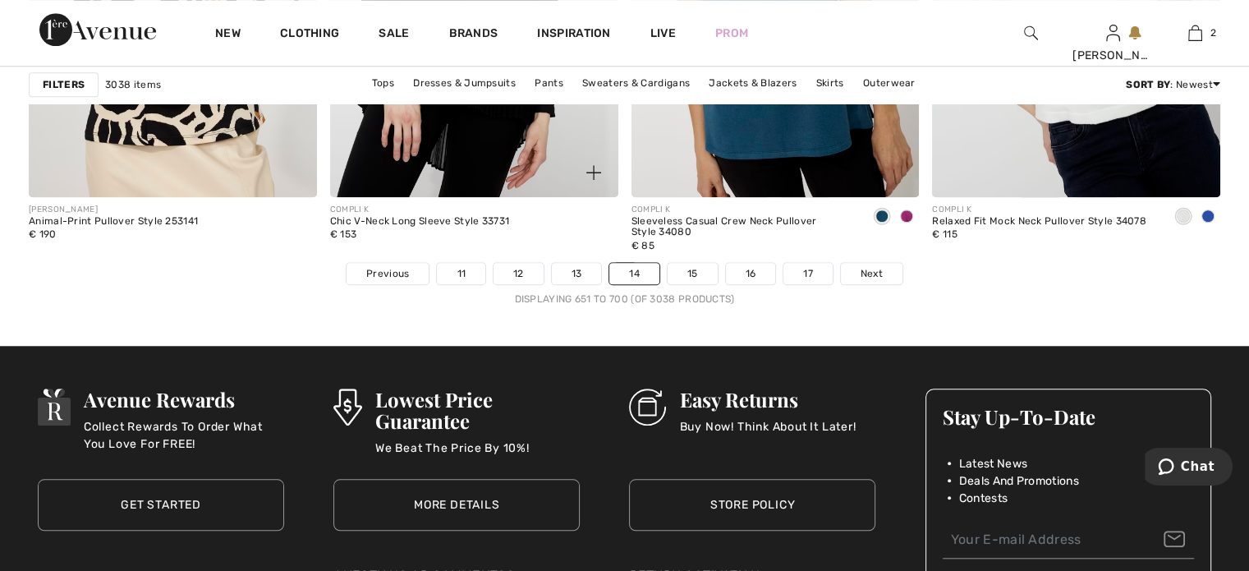
scroll to position [7722, 0]
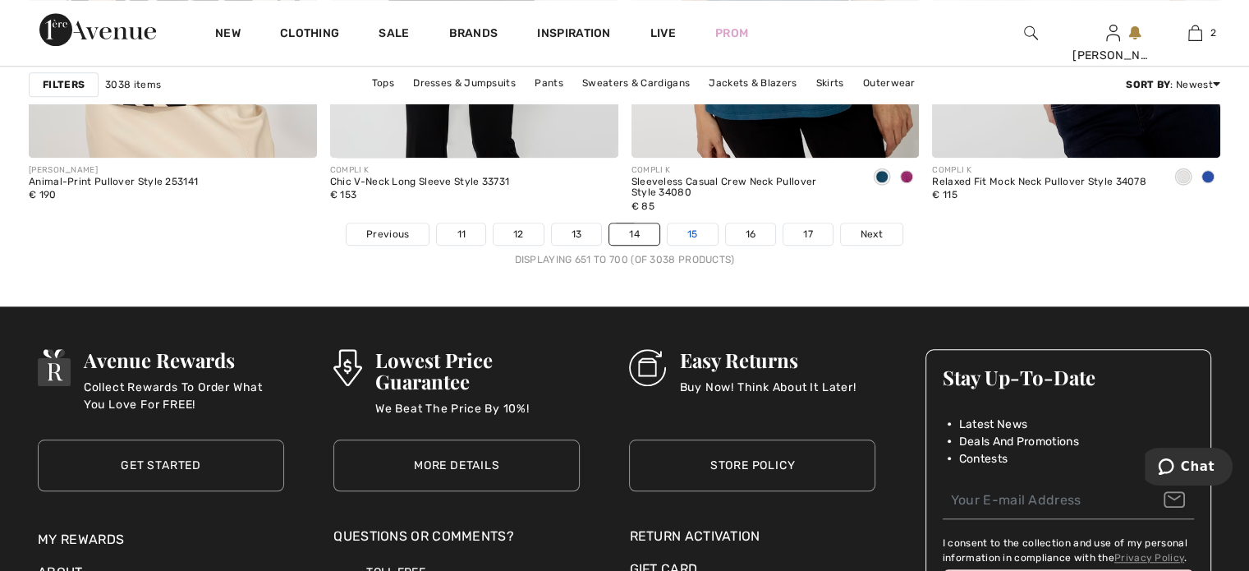
click at [697, 237] on link "15" at bounding box center [693, 233] width 50 height 21
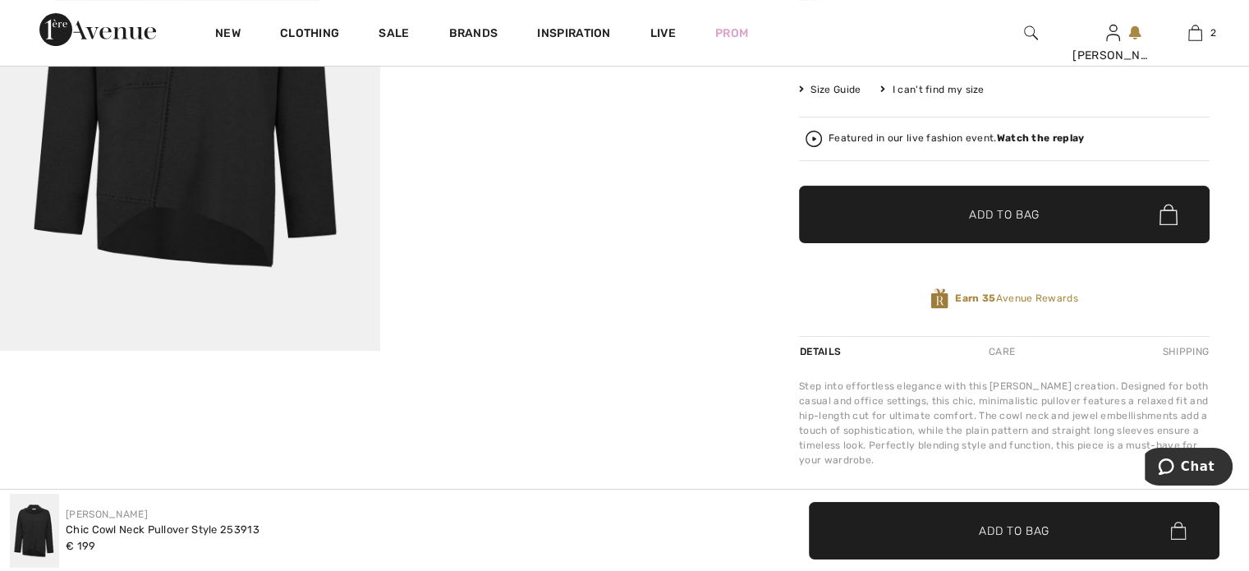
scroll to position [246, 0]
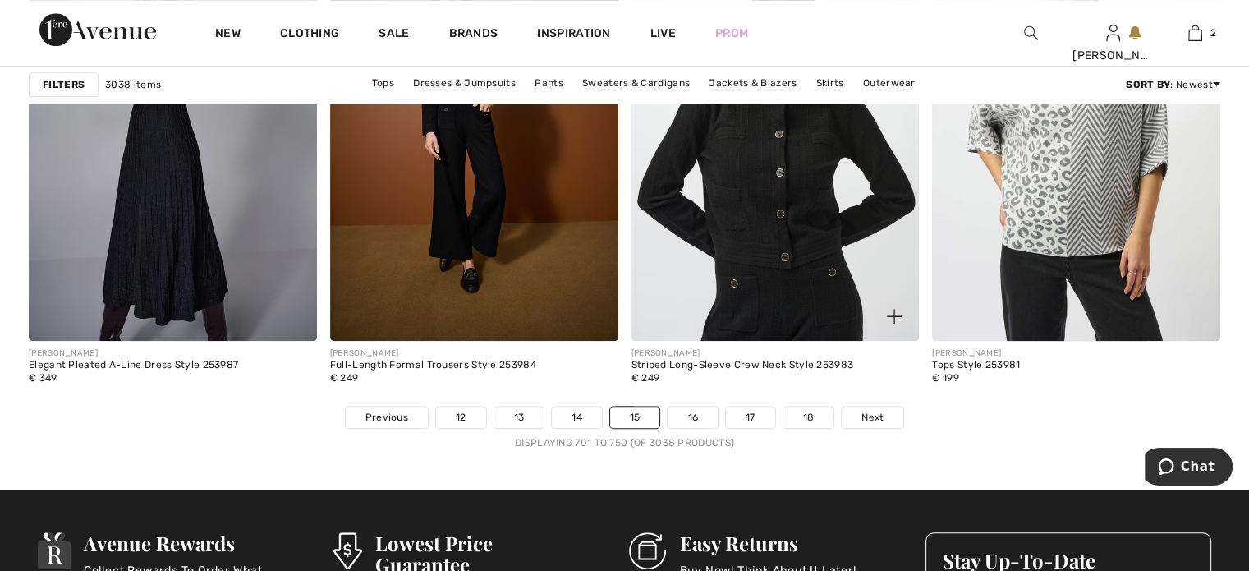
scroll to position [7557, 0]
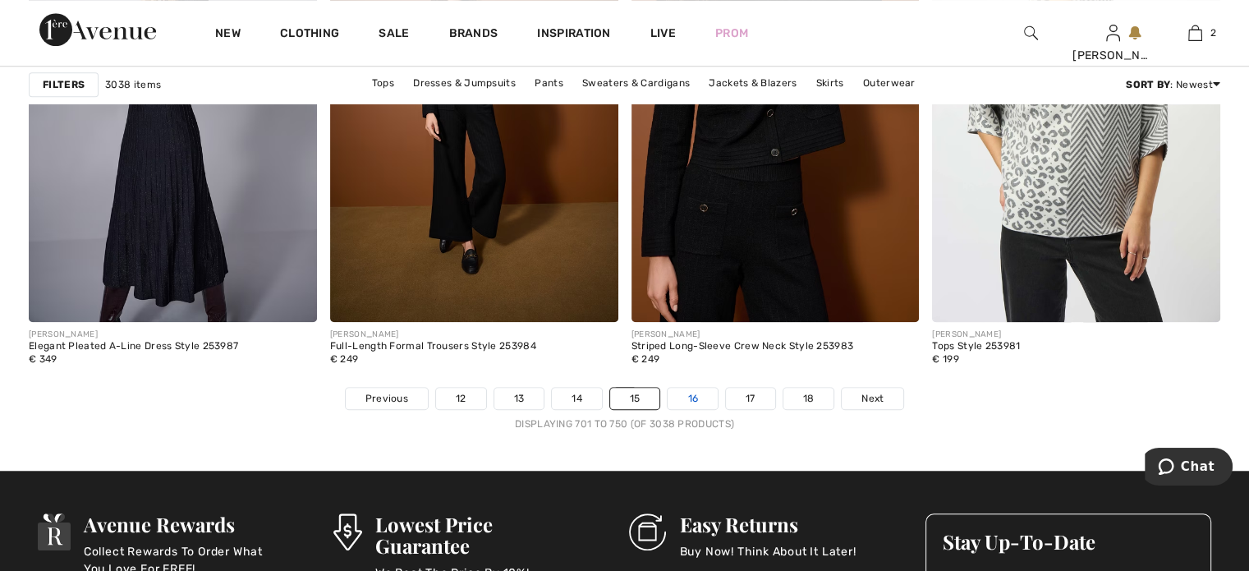
click at [691, 391] on link "16" at bounding box center [693, 398] width 50 height 21
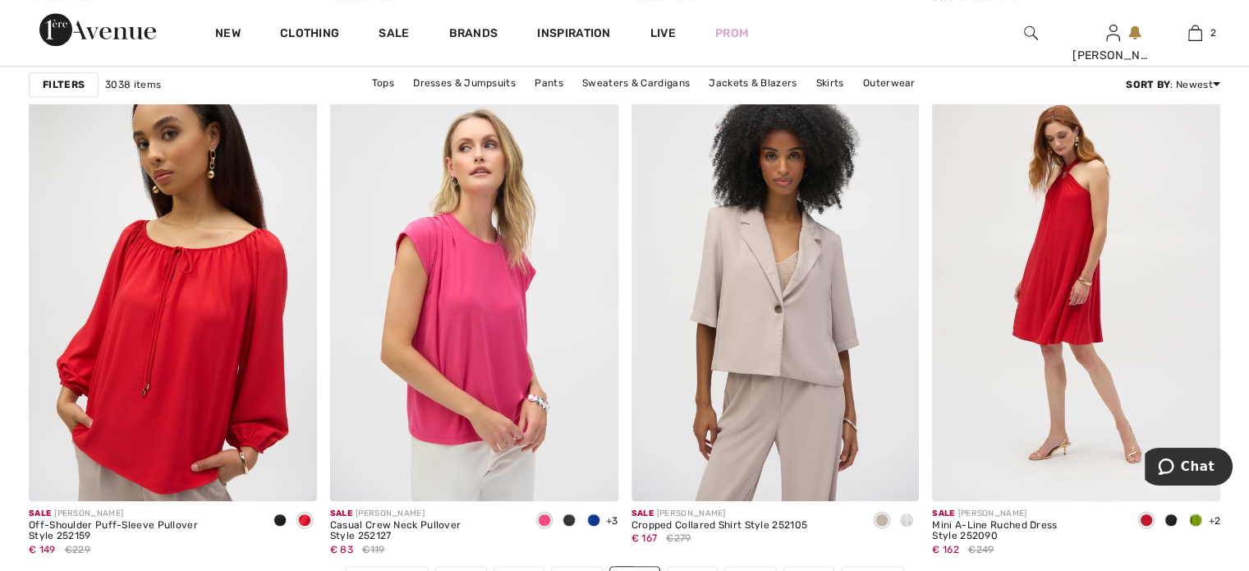
scroll to position [7475, 0]
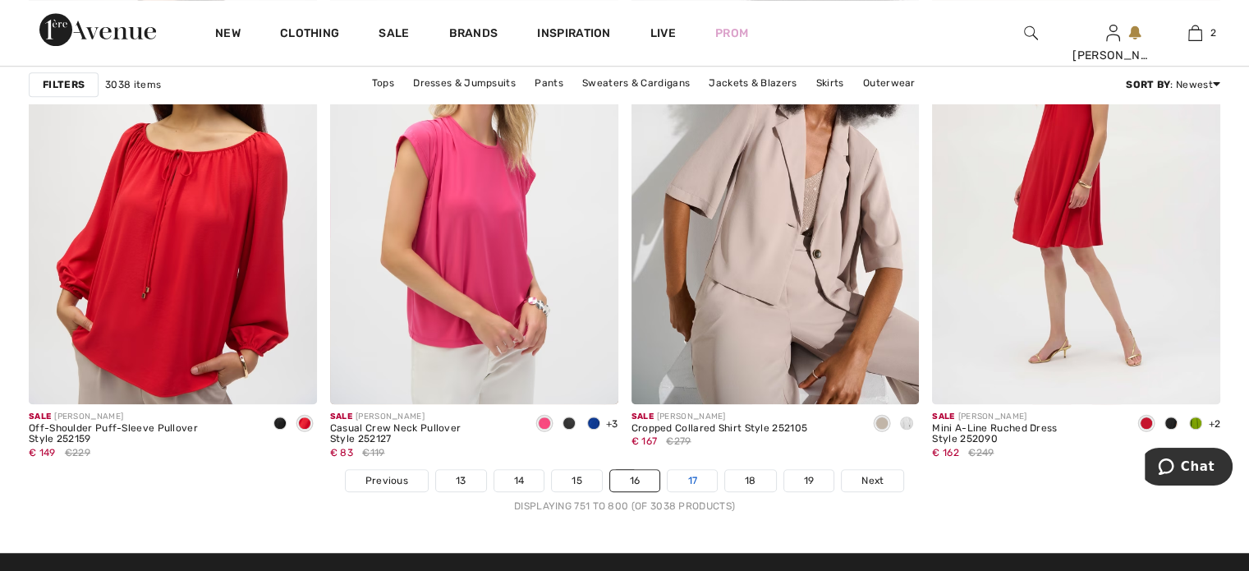
click at [683, 476] on link "17" at bounding box center [692, 480] width 49 height 21
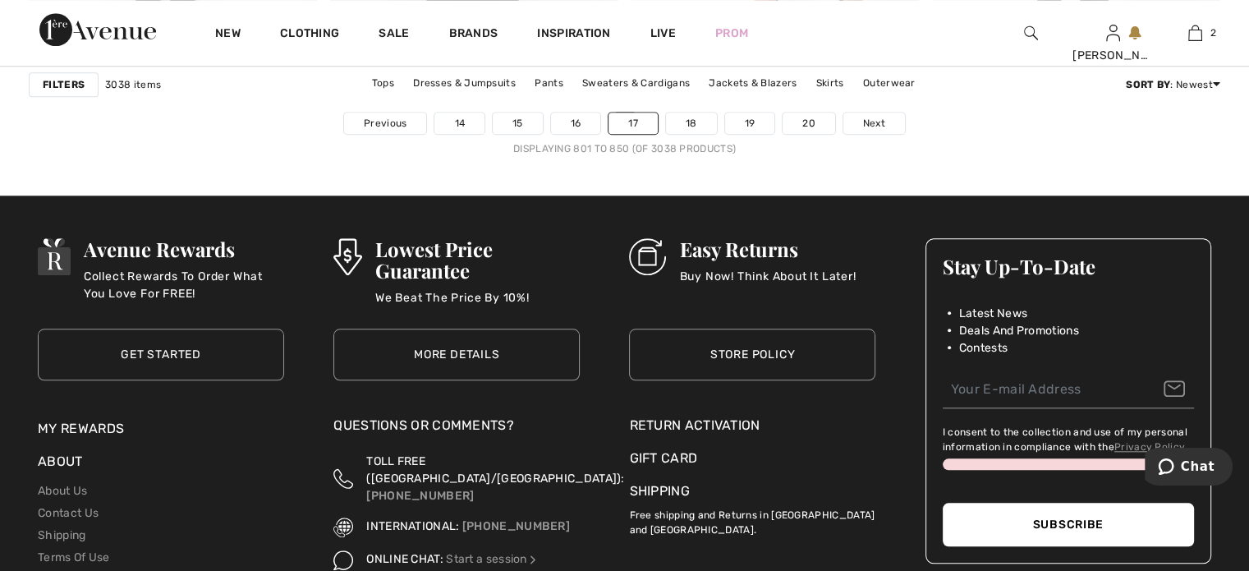
scroll to position [7804, 0]
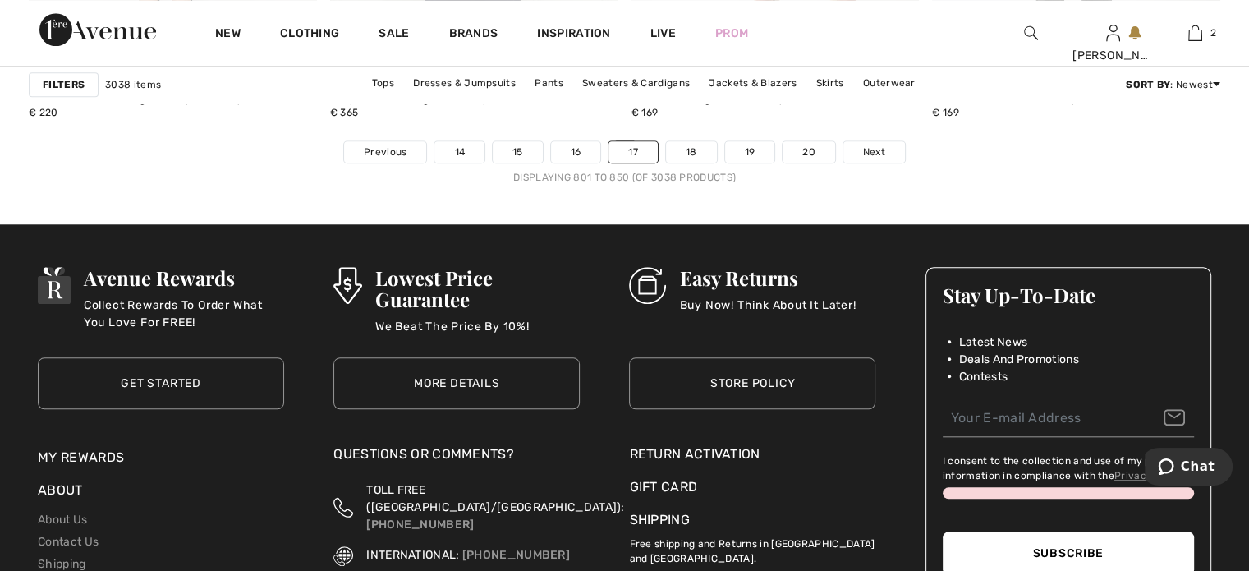
click at [697, 160] on li "18" at bounding box center [691, 151] width 53 height 23
click at [697, 154] on link "18" at bounding box center [691, 151] width 51 height 21
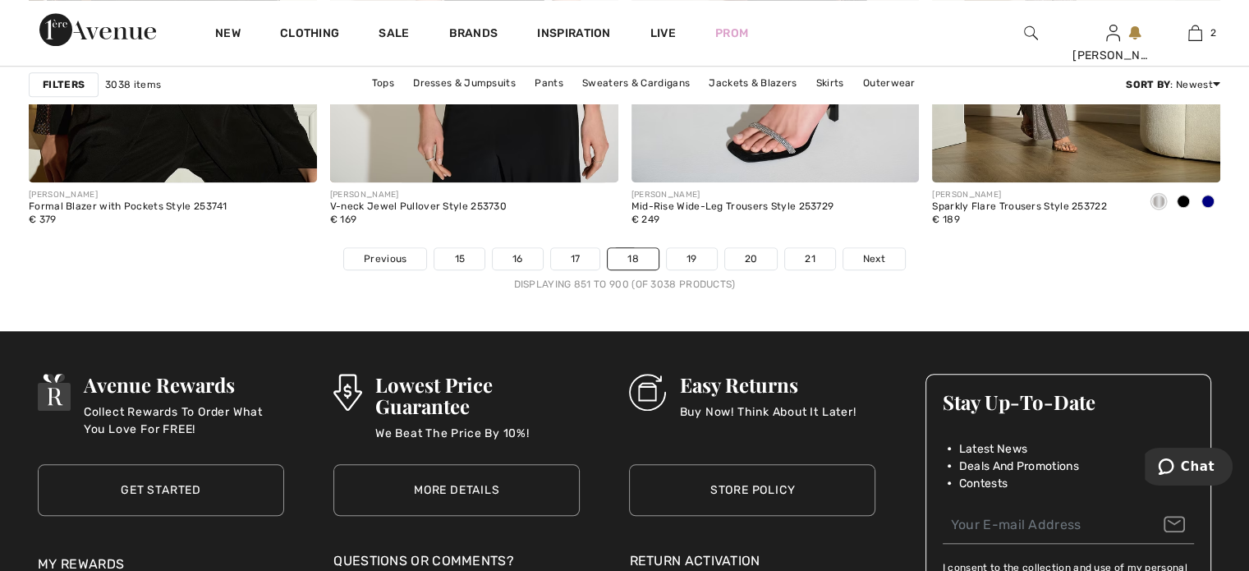
scroll to position [7804, 0]
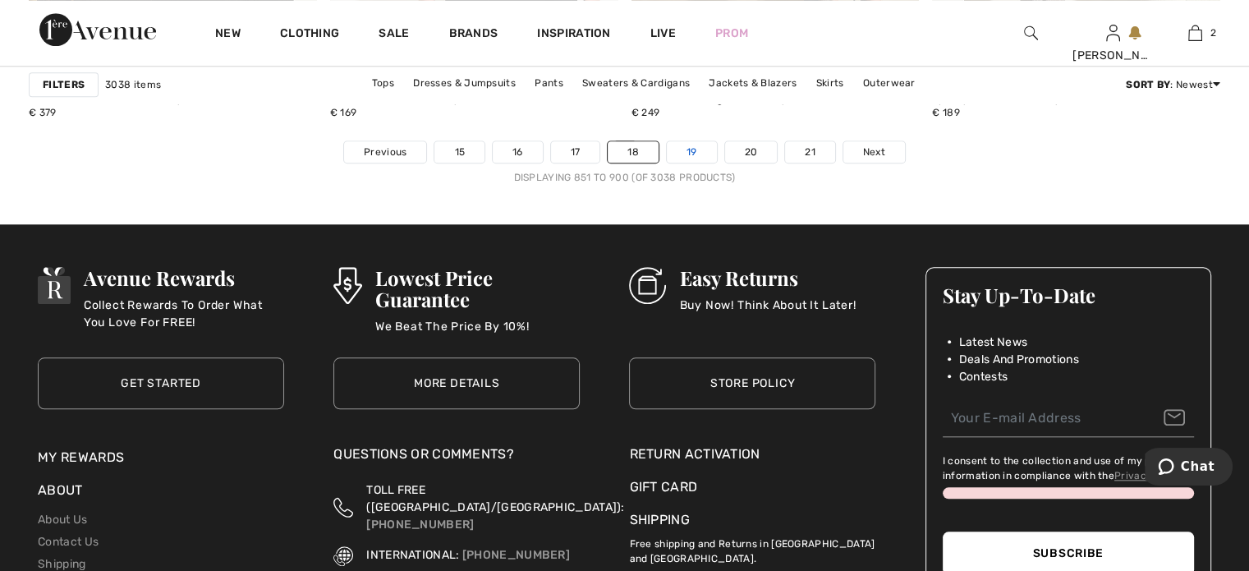
click at [680, 155] on link "19" at bounding box center [692, 151] width 50 height 21
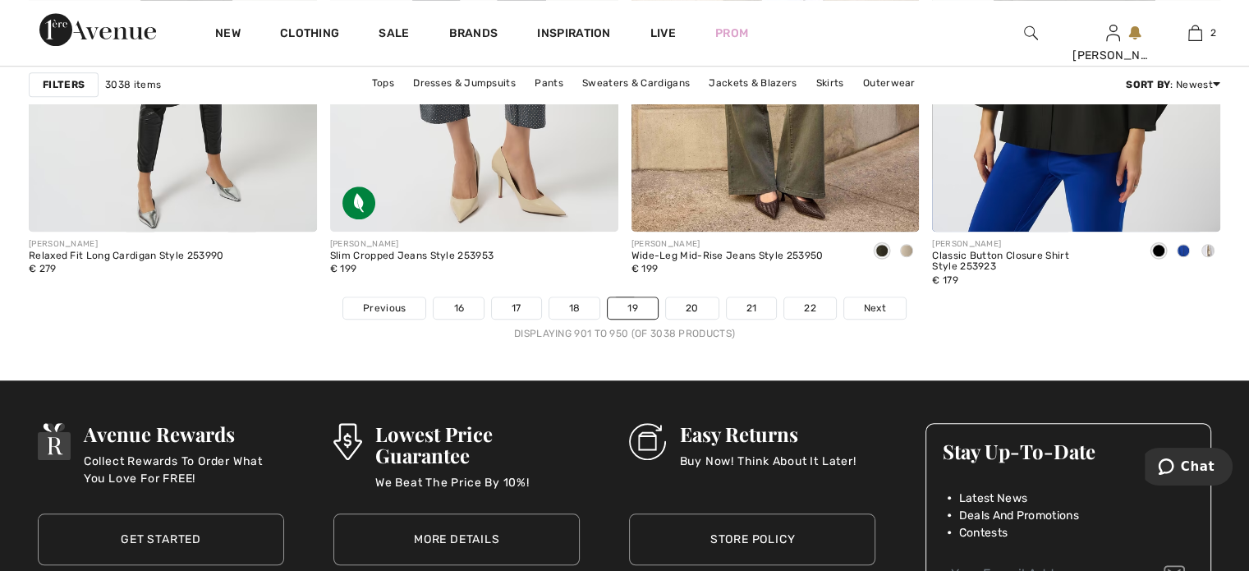
scroll to position [7639, 0]
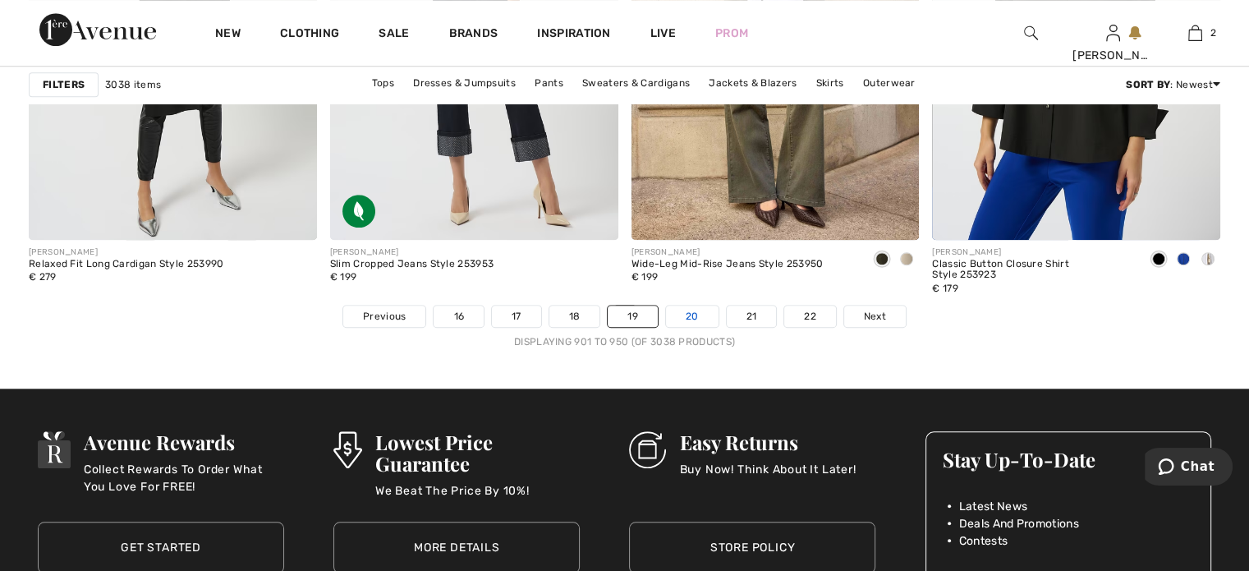
click at [683, 311] on link "20" at bounding box center [692, 316] width 53 height 21
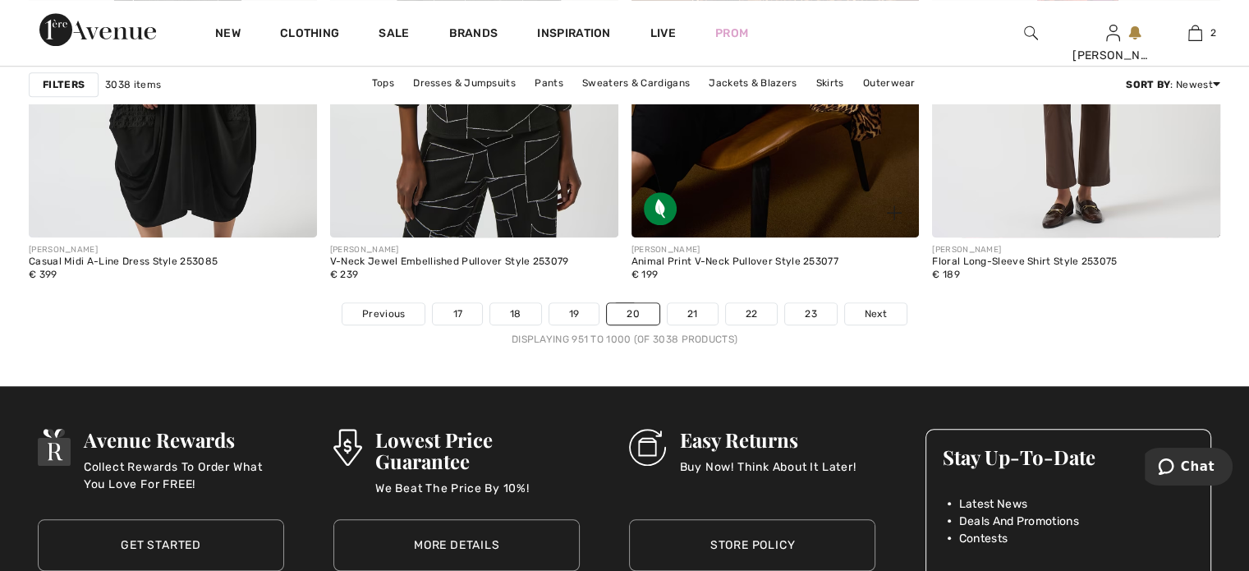
scroll to position [7639, 0]
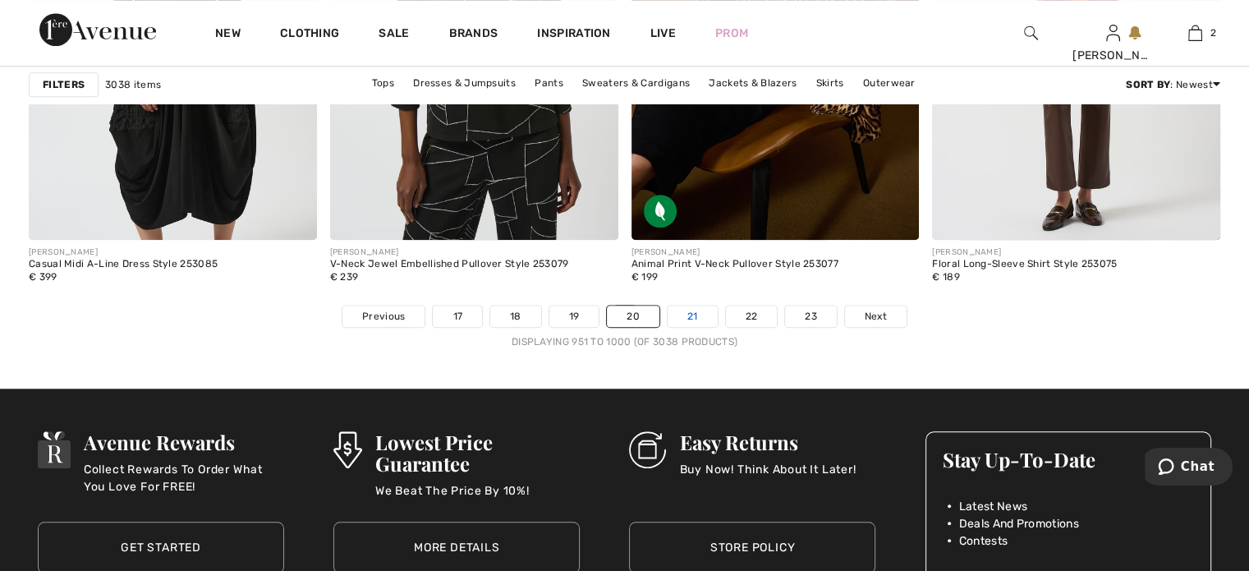
click at [697, 315] on link "21" at bounding box center [693, 316] width 50 height 21
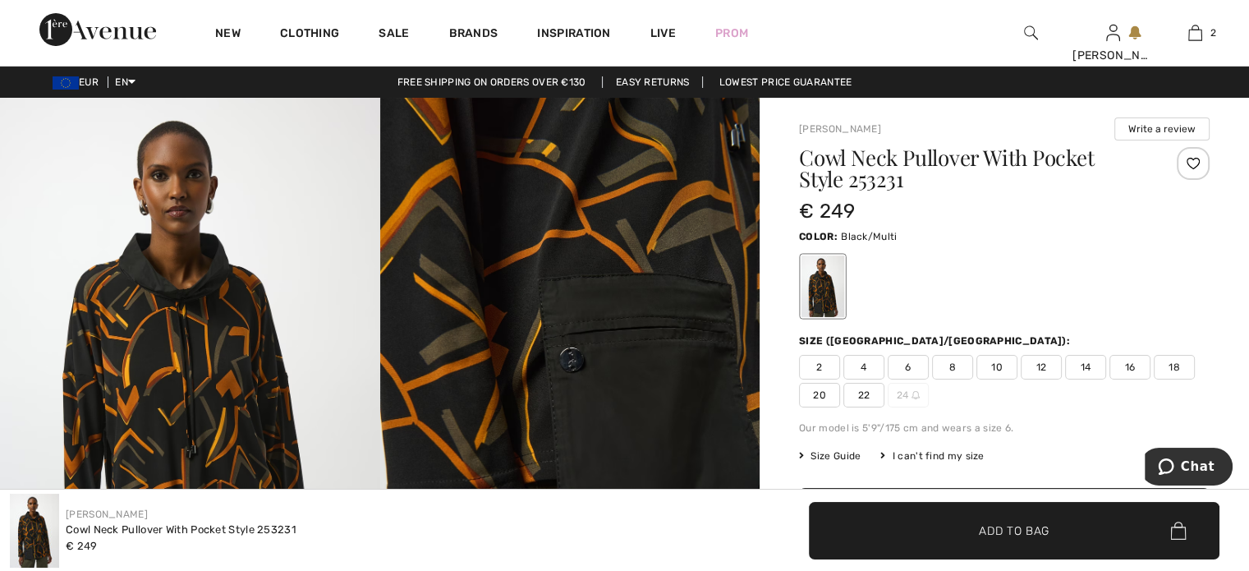
click at [1051, 369] on span "12" at bounding box center [1041, 367] width 41 height 25
click at [1037, 534] on span "Add to Bag" at bounding box center [1014, 530] width 71 height 17
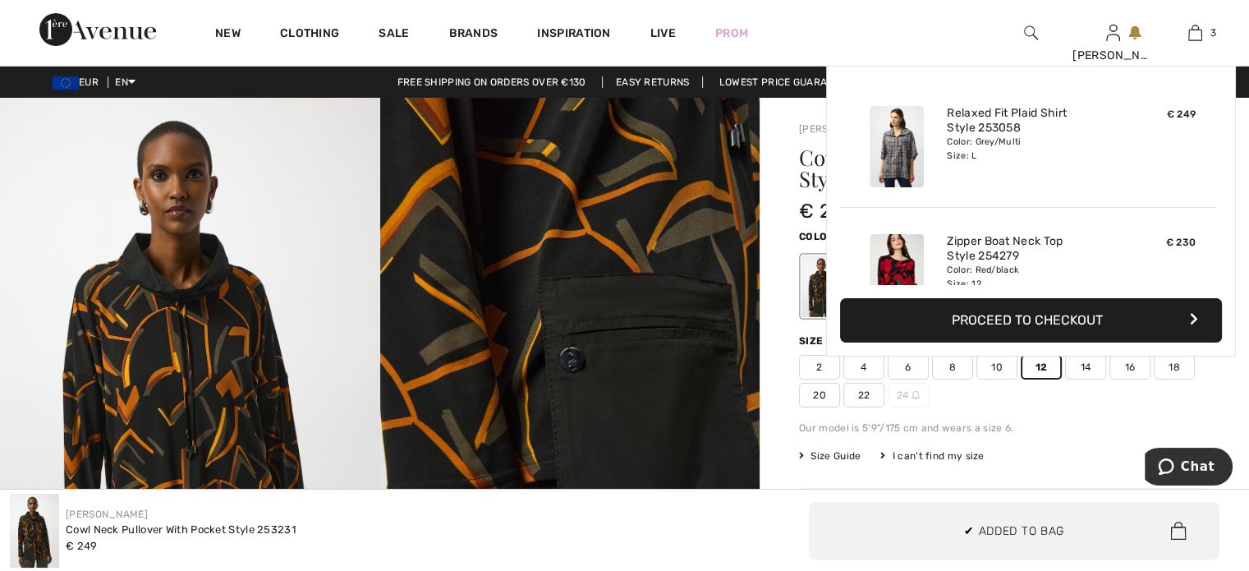
scroll to position [177, 0]
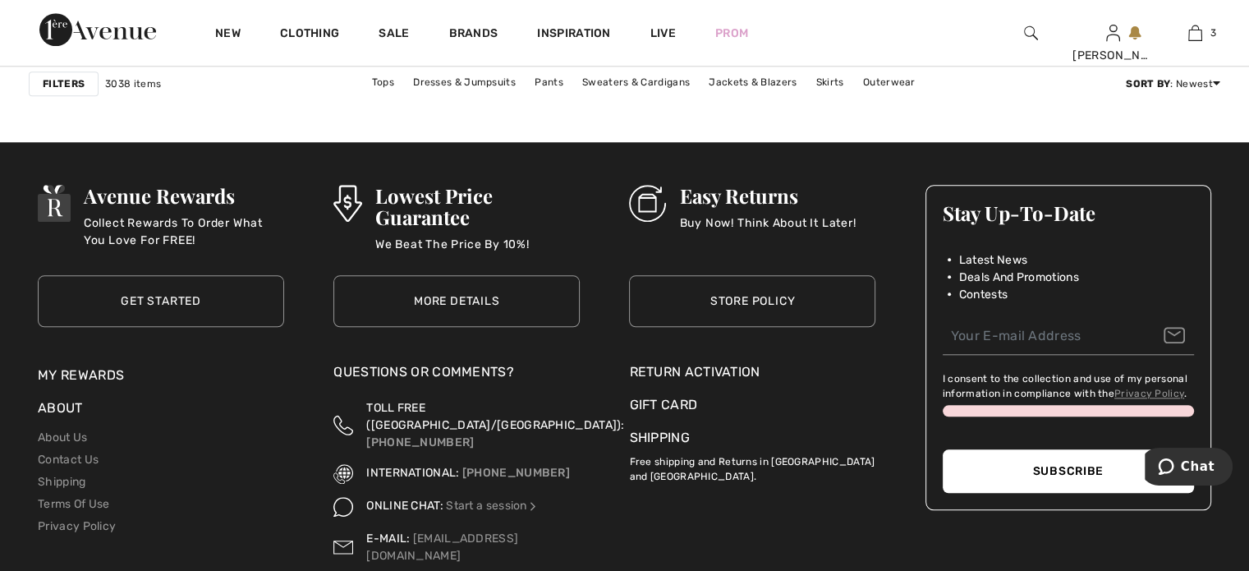
scroll to position [7722, 0]
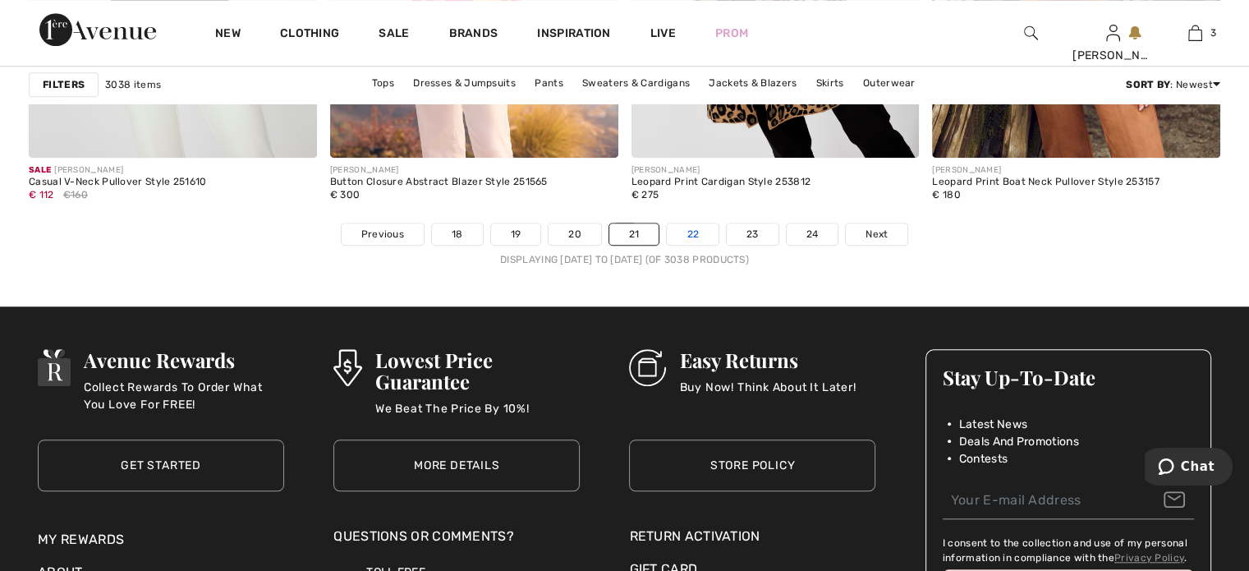
click at [692, 228] on link "22" at bounding box center [693, 233] width 52 height 21
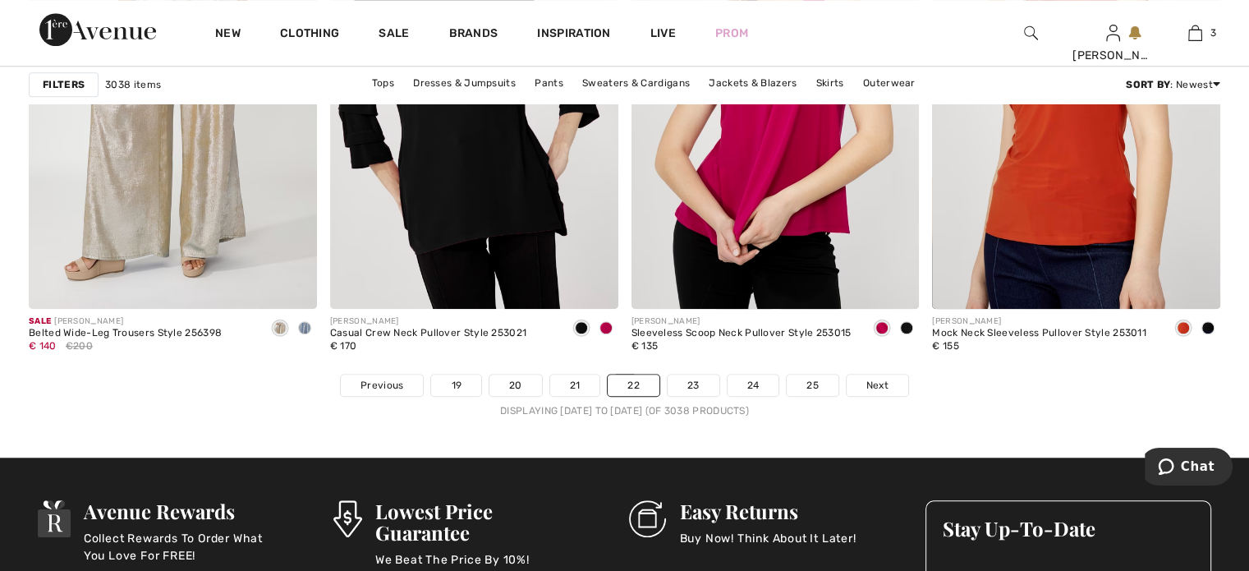
scroll to position [7557, 0]
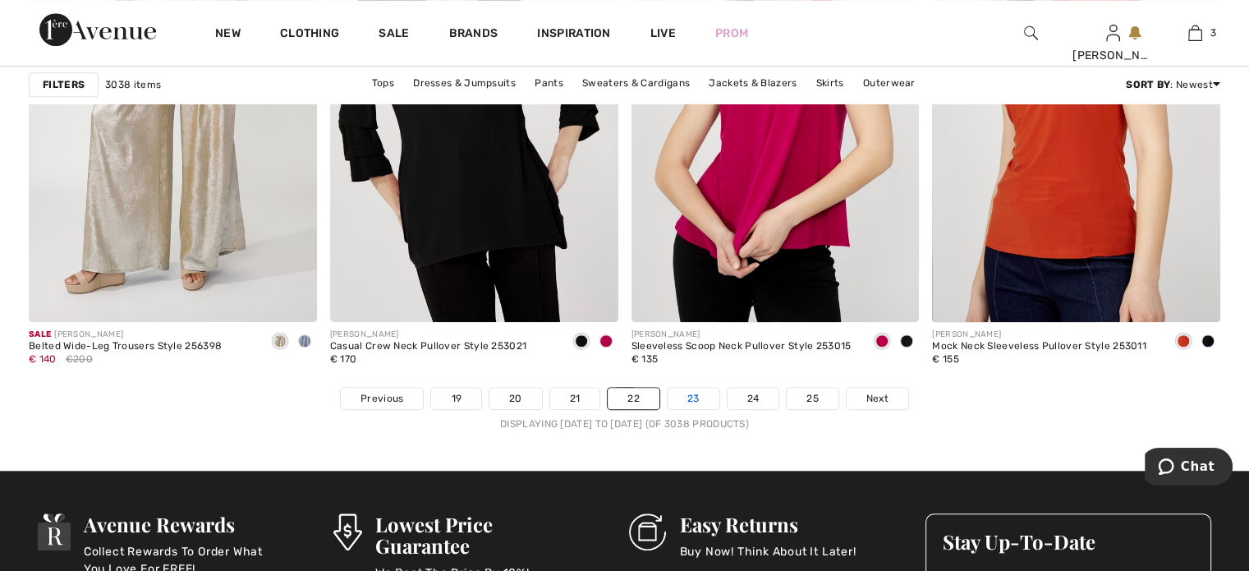
click at [697, 393] on link "23" at bounding box center [694, 398] width 52 height 21
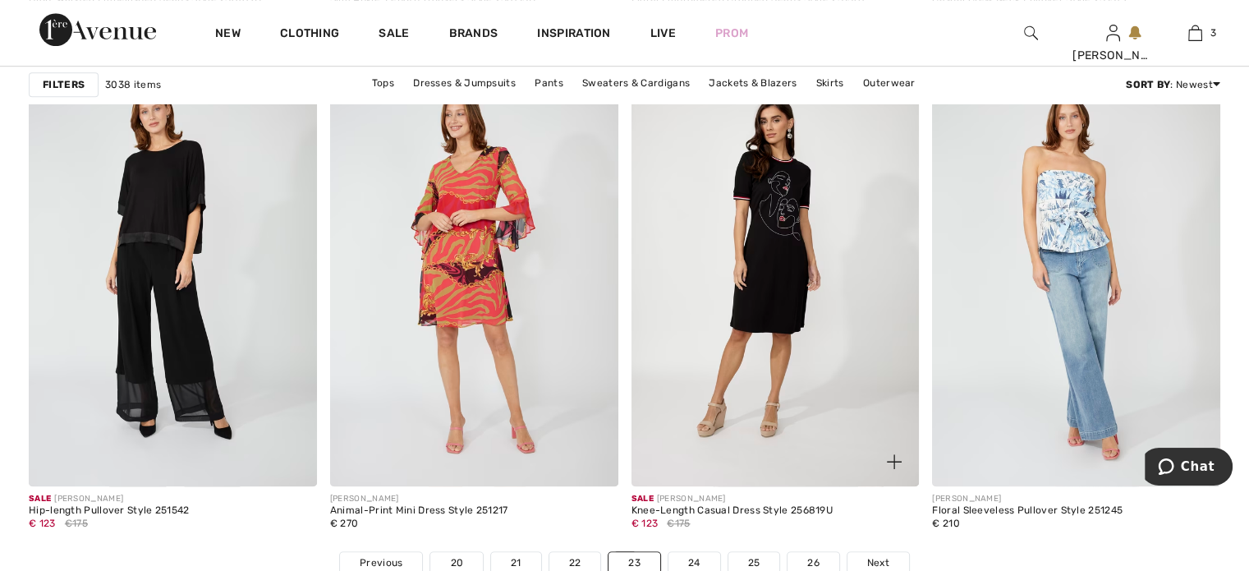
scroll to position [7475, 0]
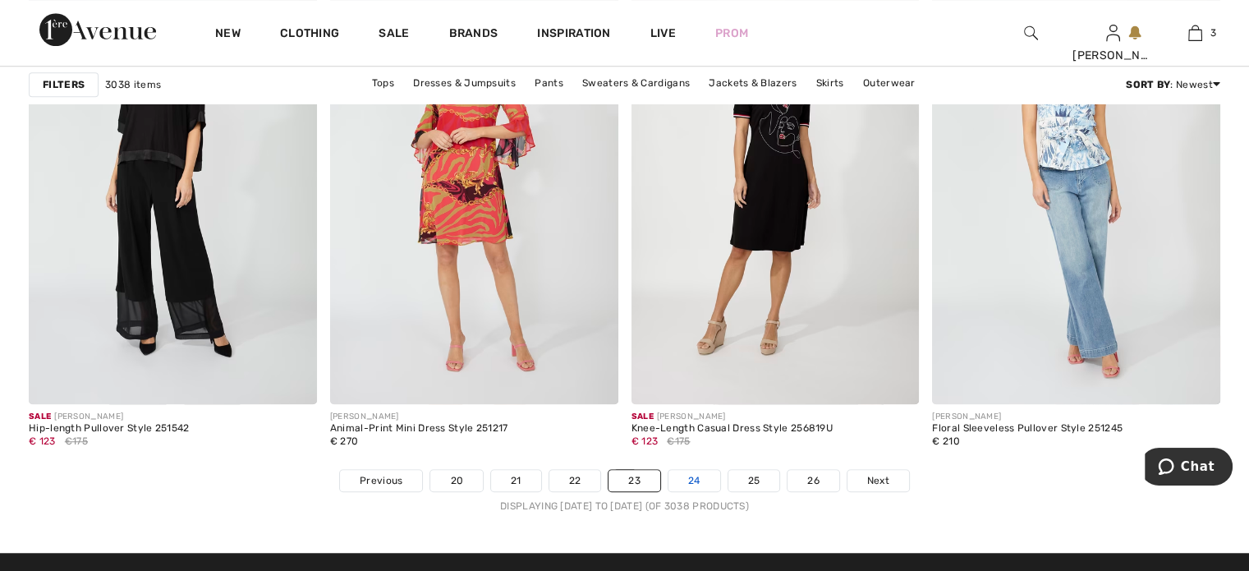
click at [700, 482] on link "24" at bounding box center [695, 480] width 52 height 21
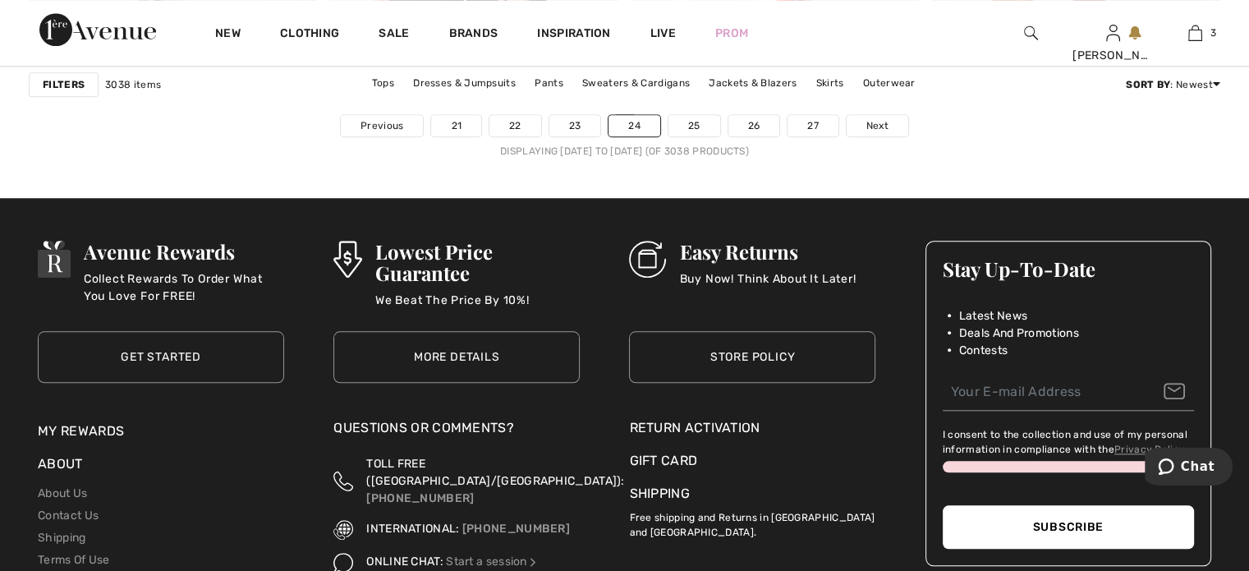
scroll to position [7722, 0]
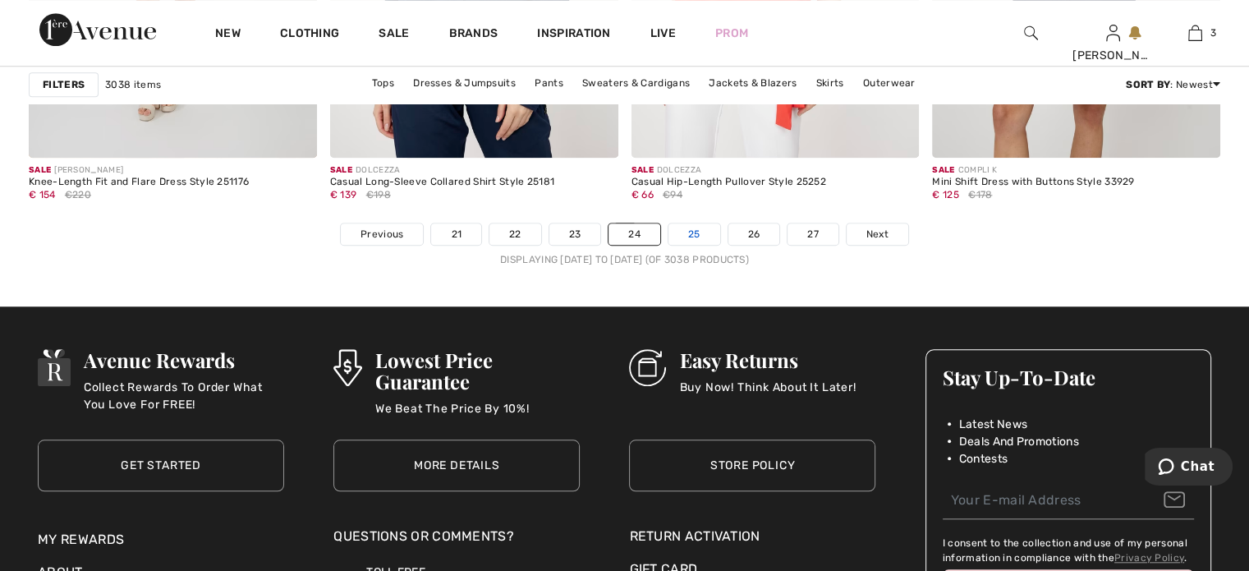
click at [688, 229] on link "25" at bounding box center [695, 233] width 52 height 21
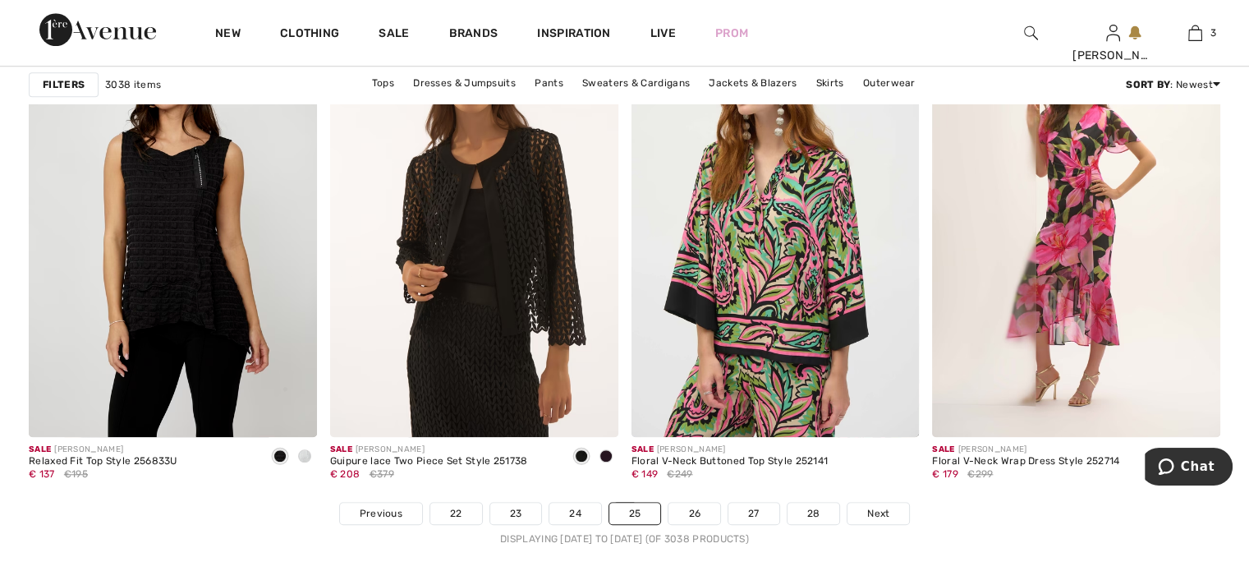
scroll to position [7475, 0]
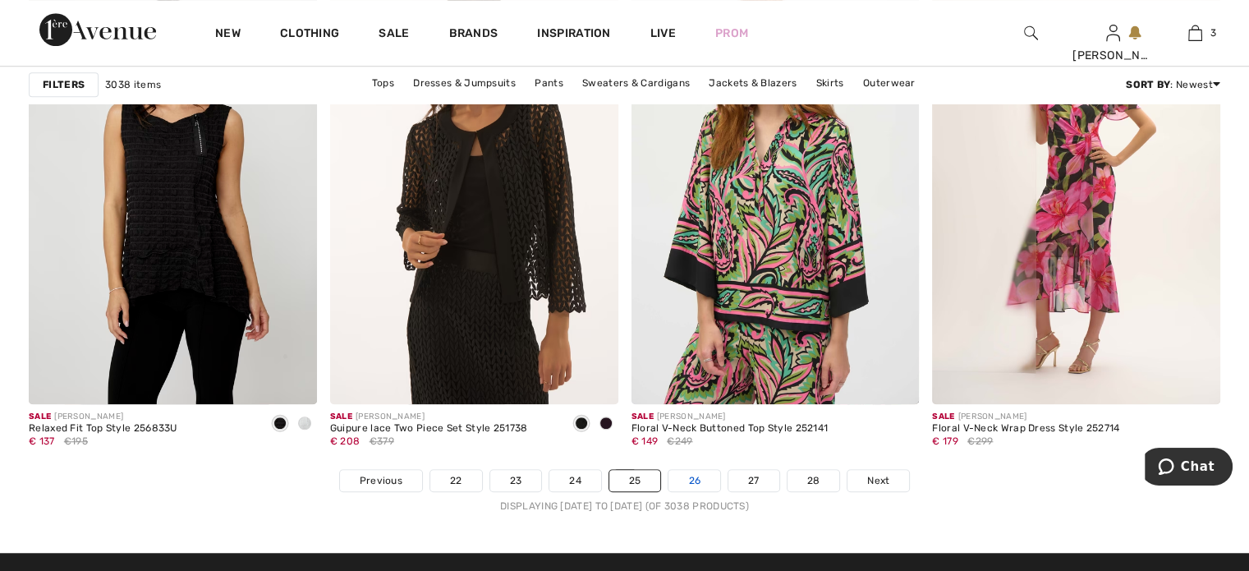
click at [701, 478] on link "26" at bounding box center [695, 480] width 52 height 21
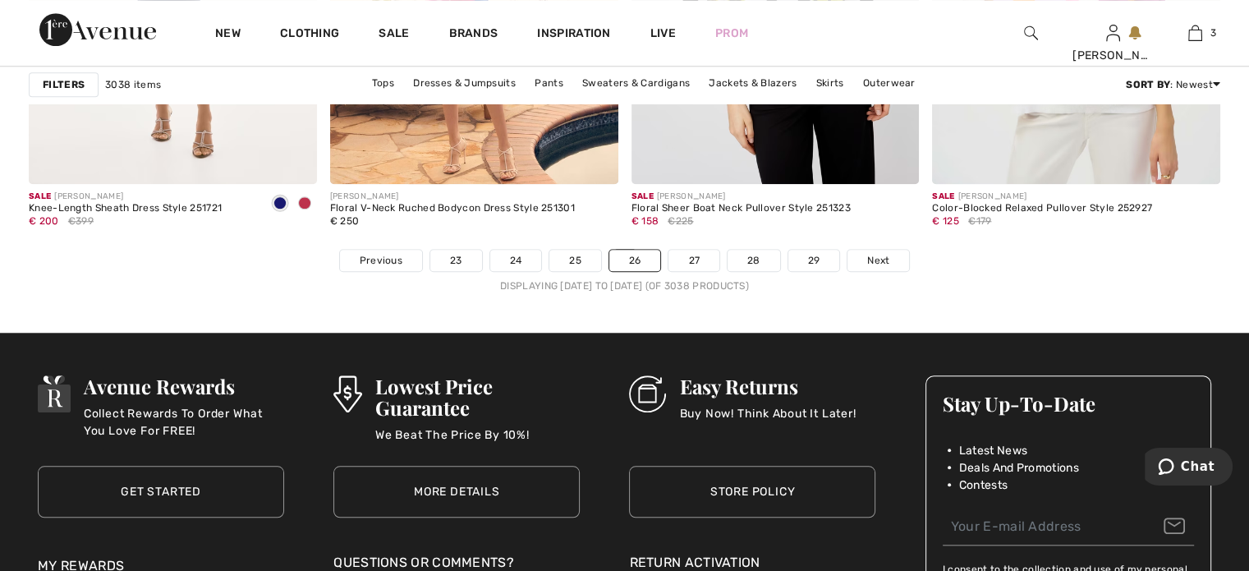
scroll to position [7722, 0]
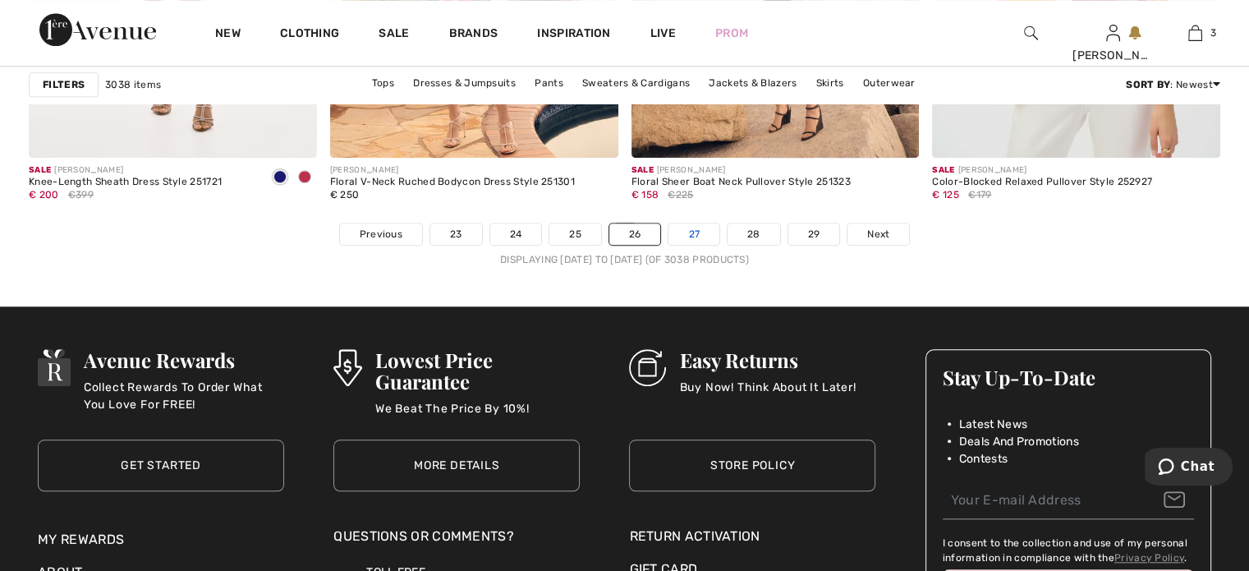
click at [692, 237] on link "27" at bounding box center [694, 233] width 51 height 21
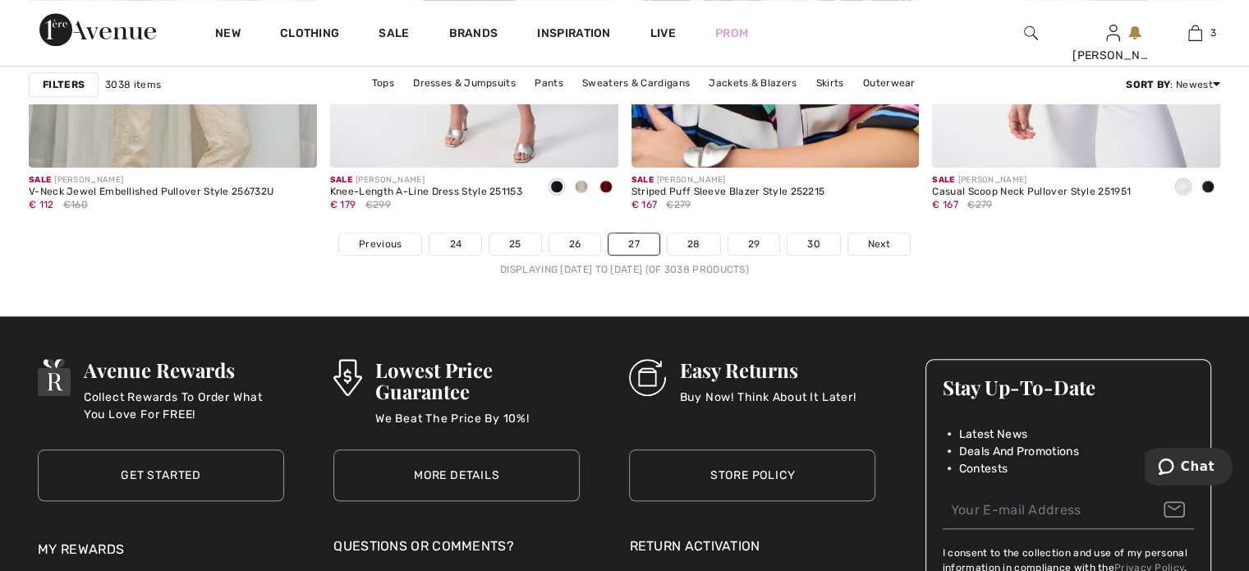
scroll to position [7722, 0]
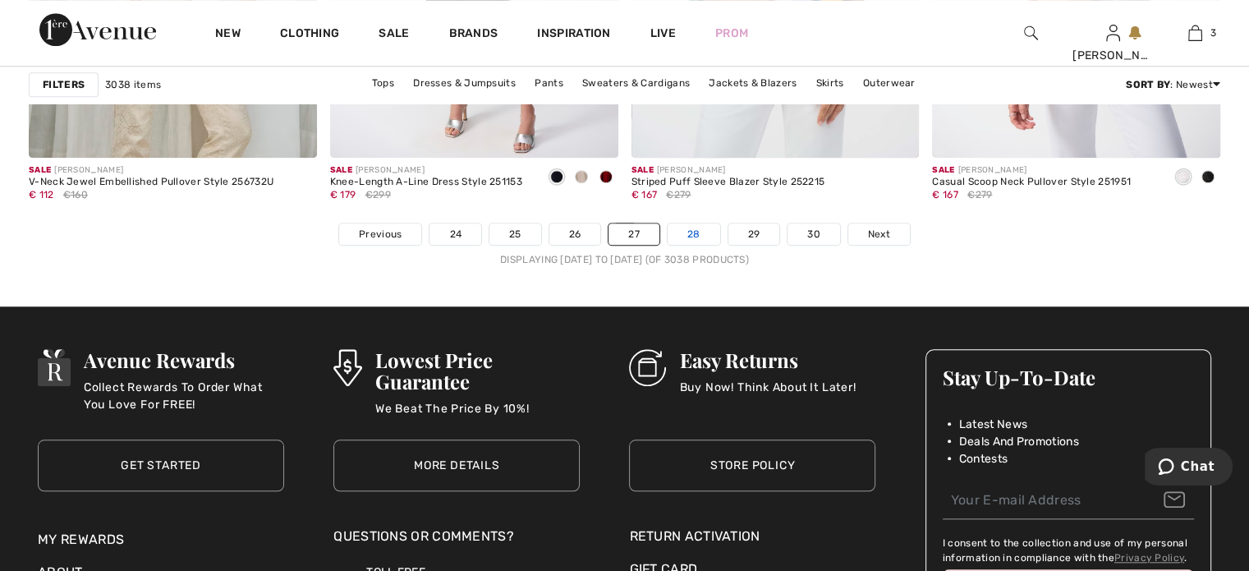
click at [698, 227] on link "28" at bounding box center [694, 233] width 53 height 21
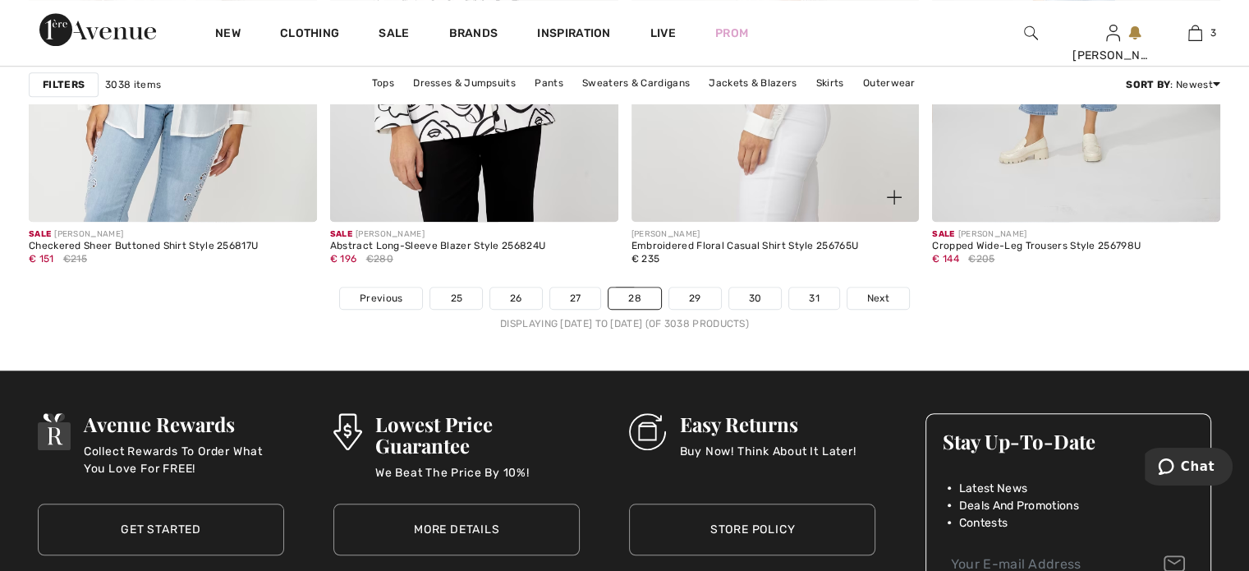
scroll to position [7722, 0]
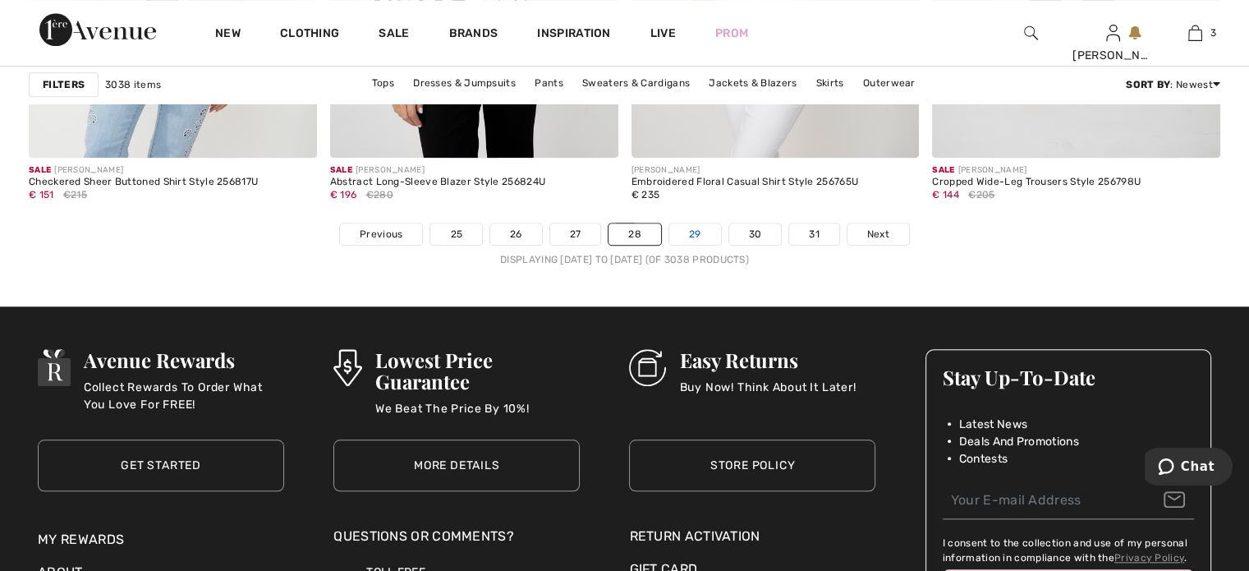
click at [697, 232] on link "29" at bounding box center [695, 233] width 52 height 21
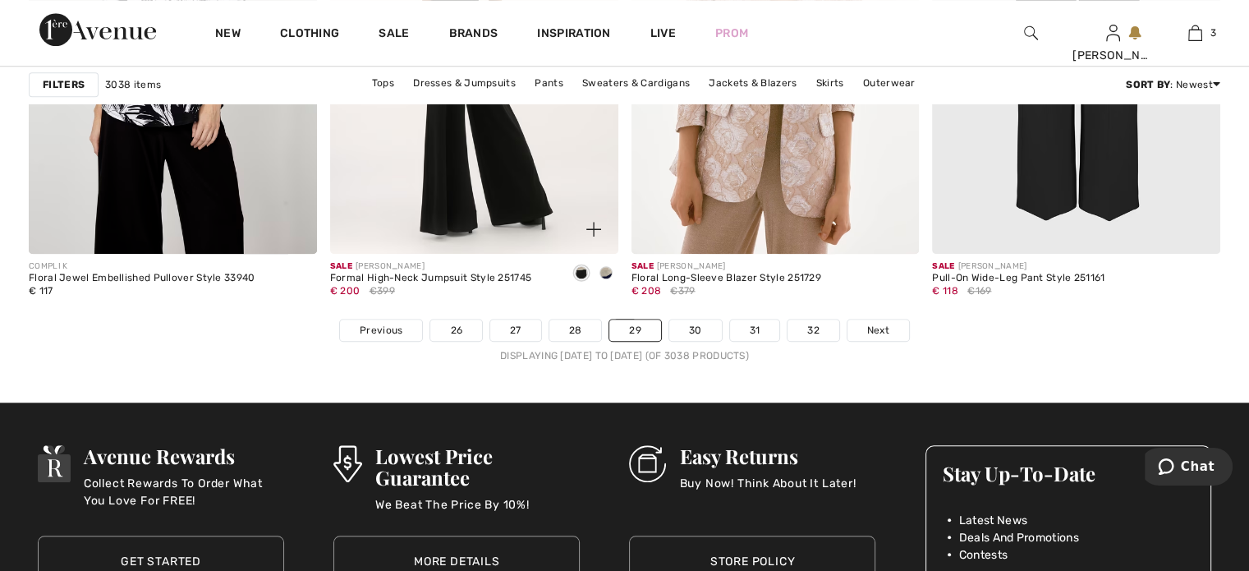
scroll to position [7639, 0]
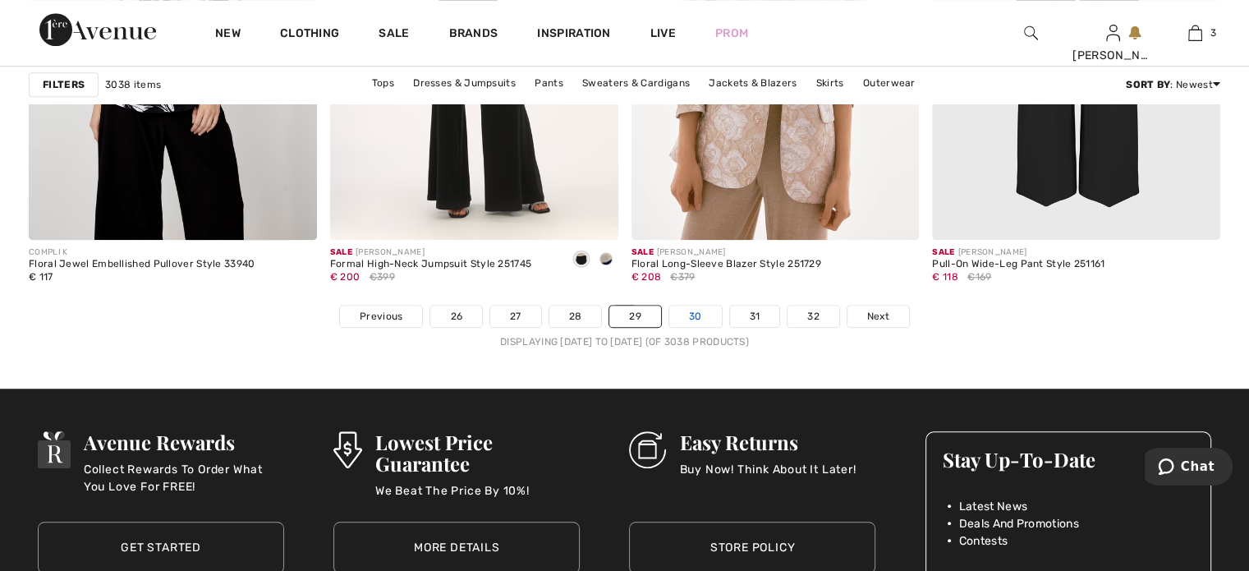
click at [683, 319] on link "30" at bounding box center [695, 316] width 53 height 21
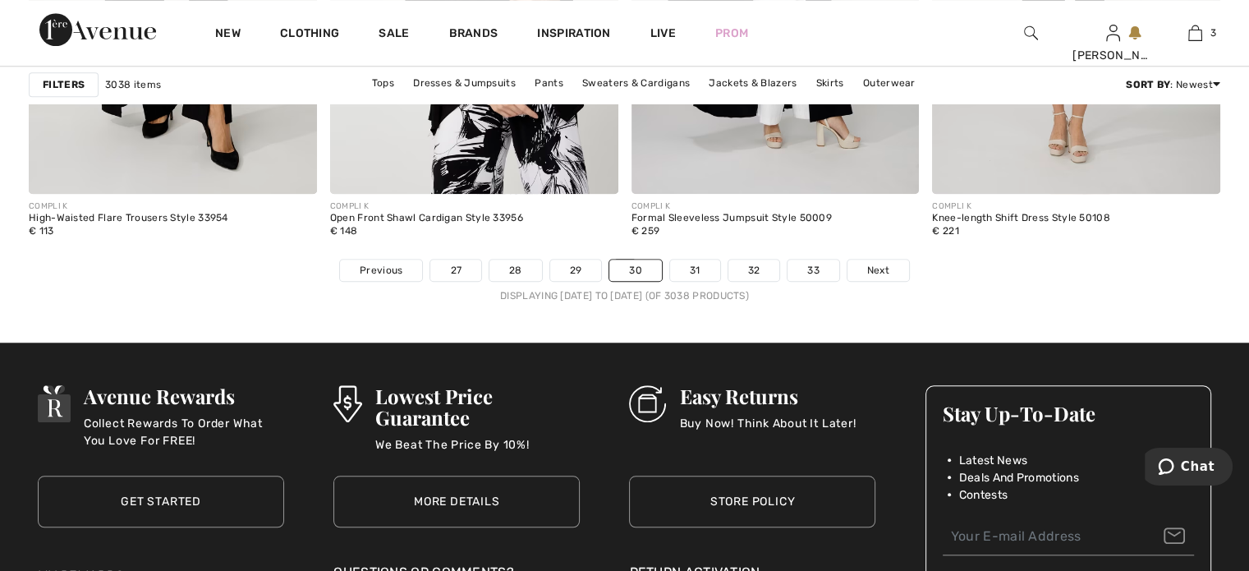
scroll to position [7804, 0]
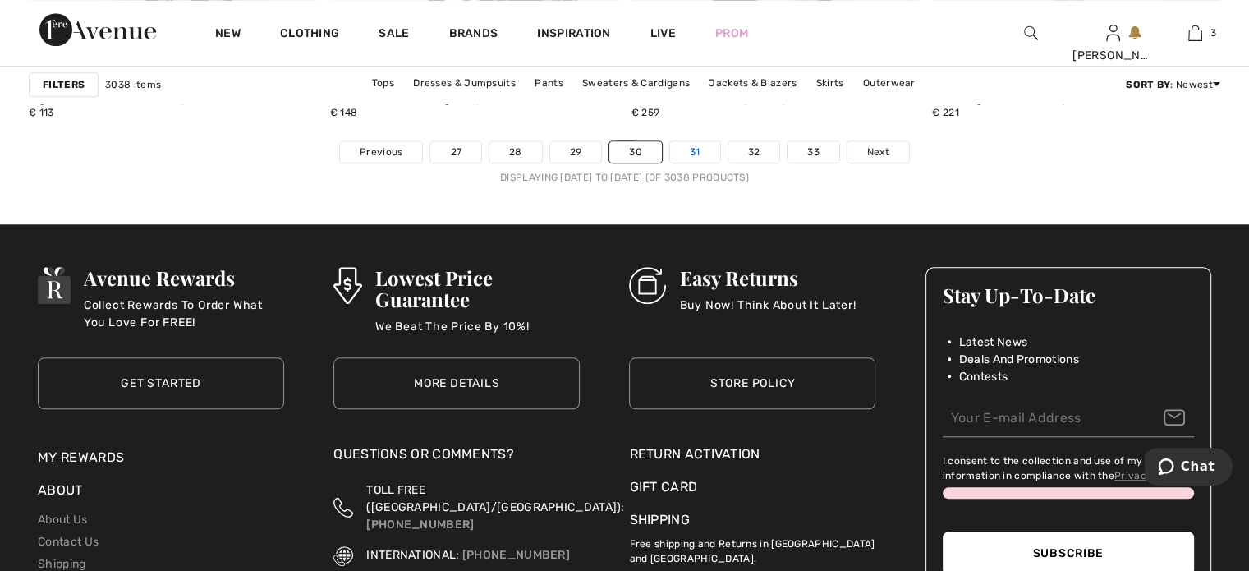
click at [690, 145] on link "31" at bounding box center [695, 151] width 50 height 21
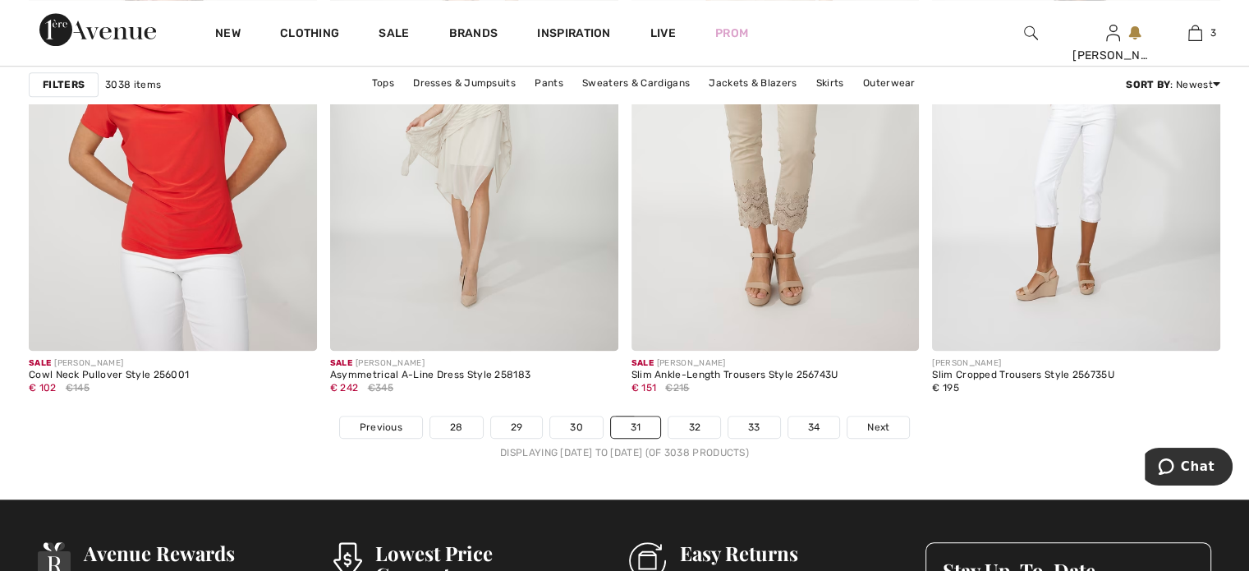
scroll to position [7804, 0]
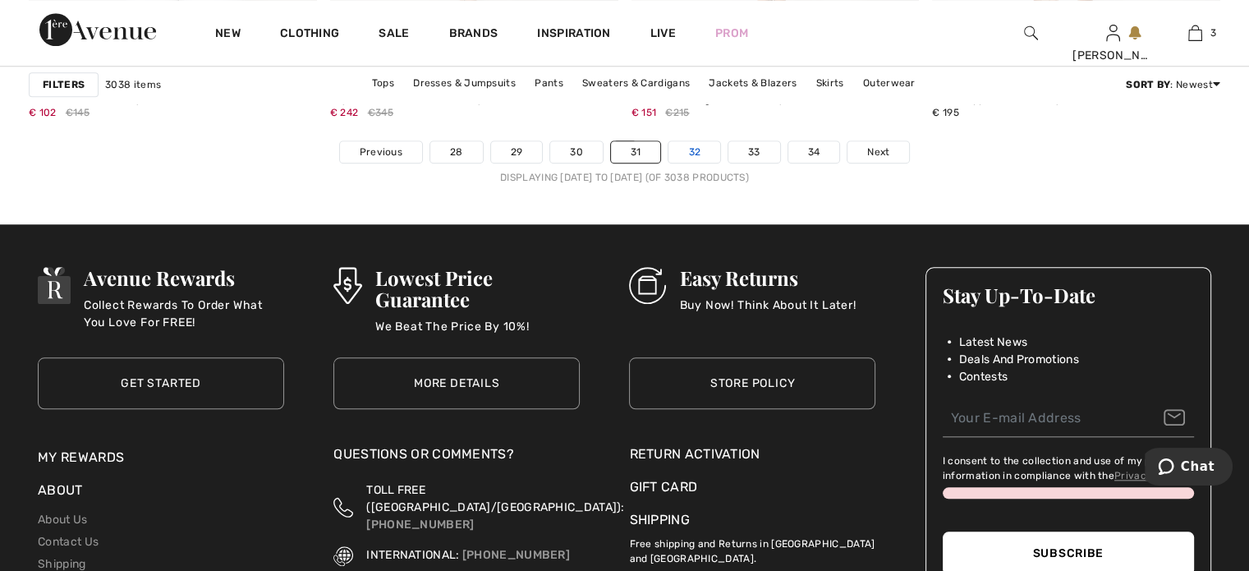
click at [686, 152] on link "32" at bounding box center [695, 151] width 52 height 21
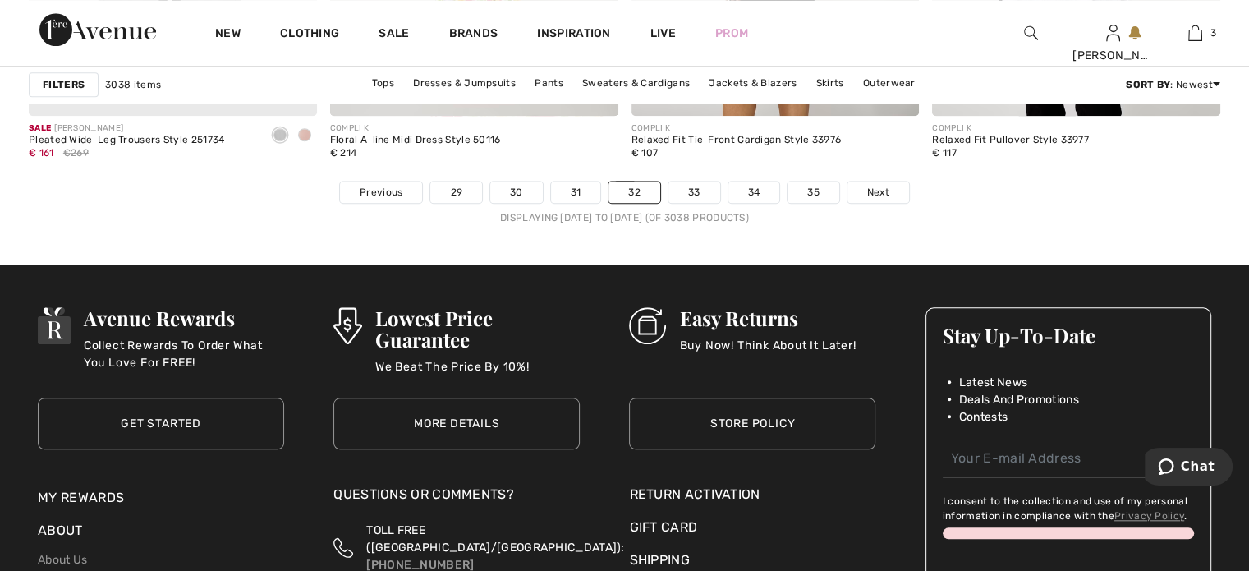
scroll to position [7804, 0]
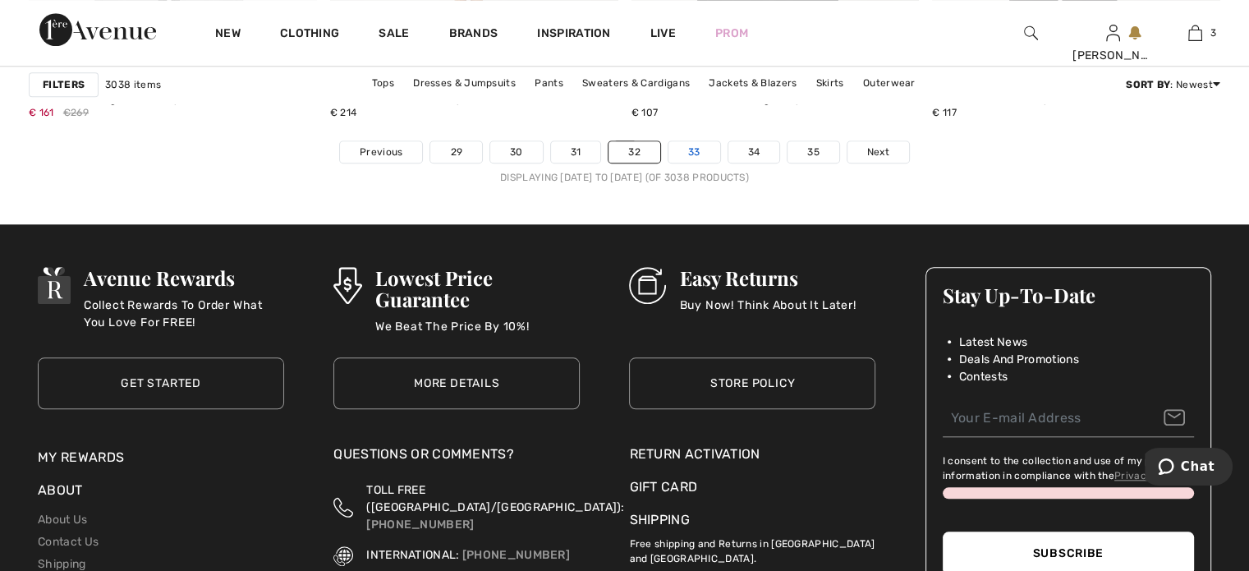
click at [701, 153] on link "33" at bounding box center [695, 151] width 52 height 21
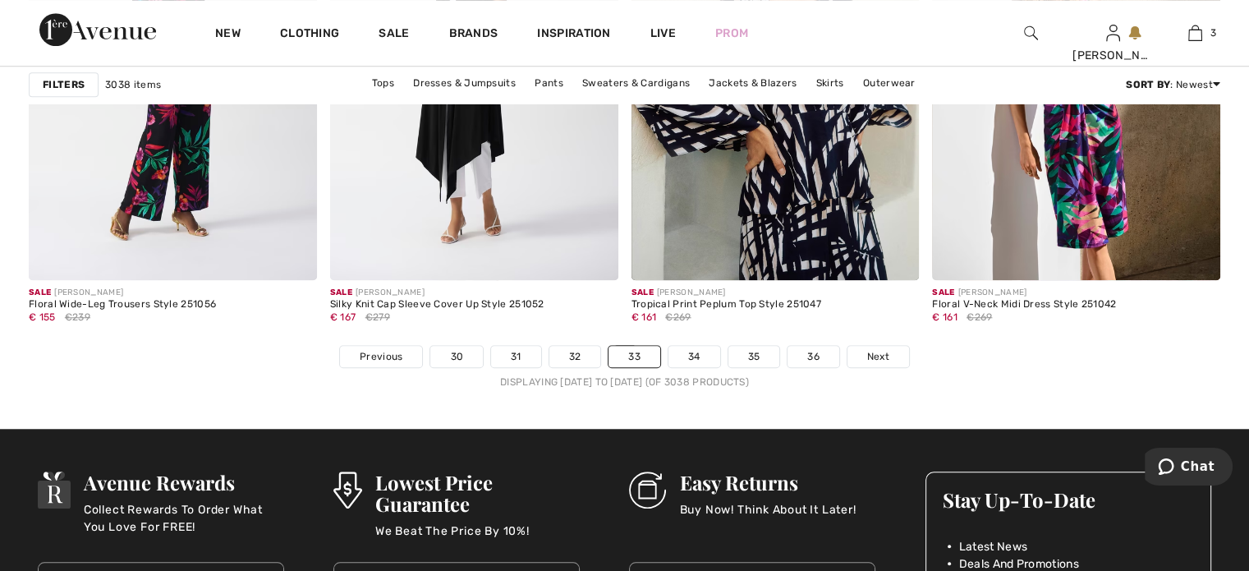
scroll to position [7557, 0]
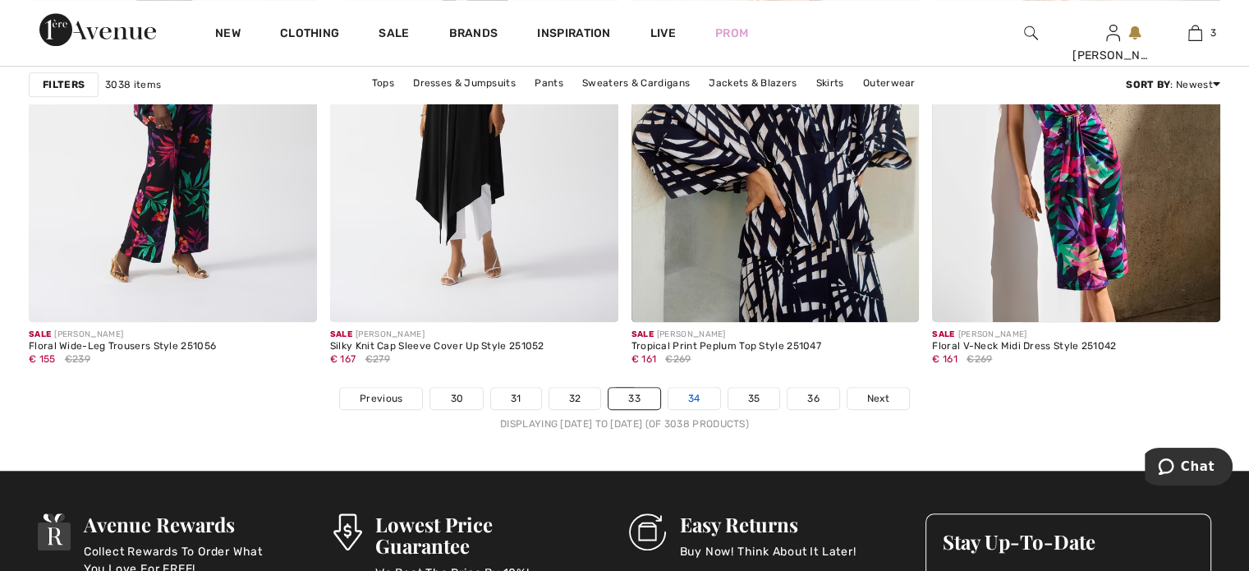
click at [700, 403] on link "34" at bounding box center [695, 398] width 52 height 21
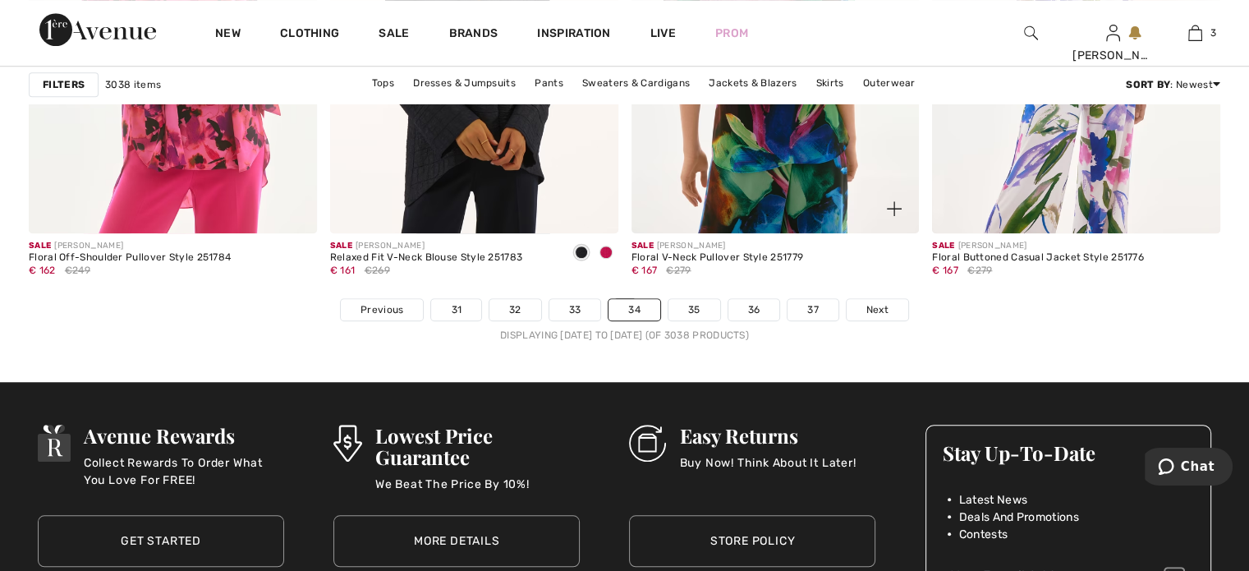
scroll to position [7722, 0]
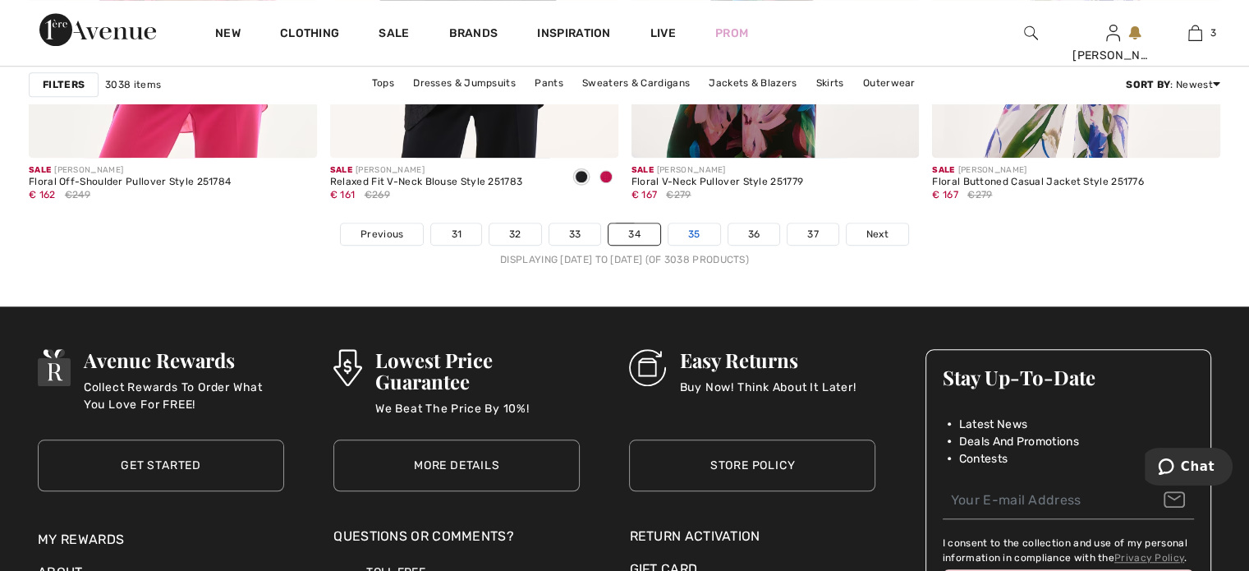
click at [702, 232] on link "35" at bounding box center [695, 233] width 52 height 21
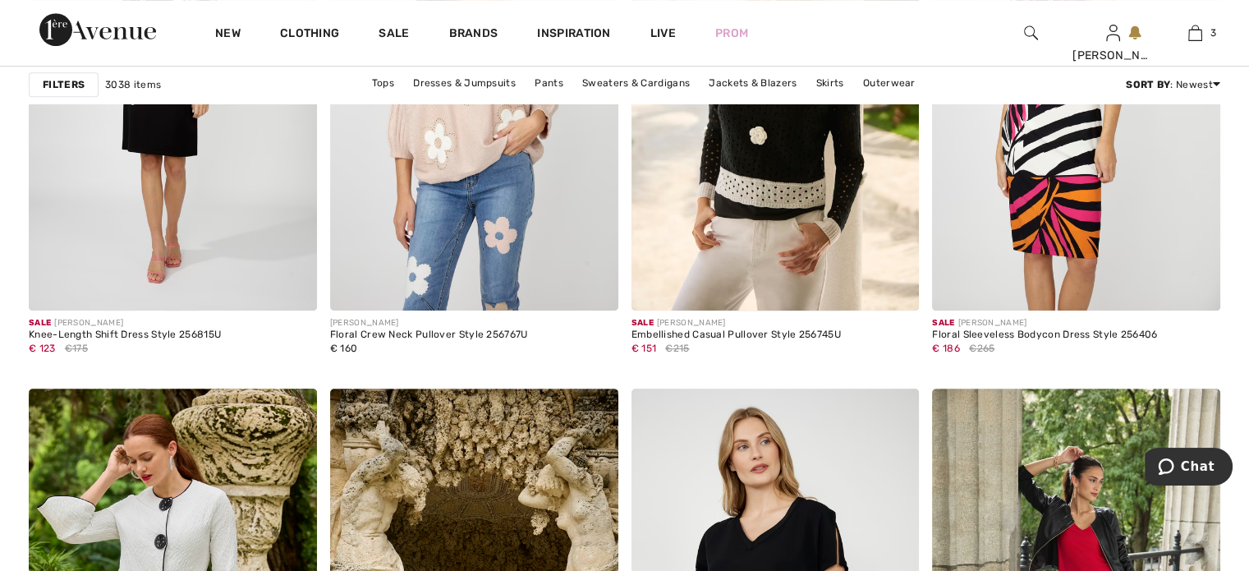
scroll to position [7475, 0]
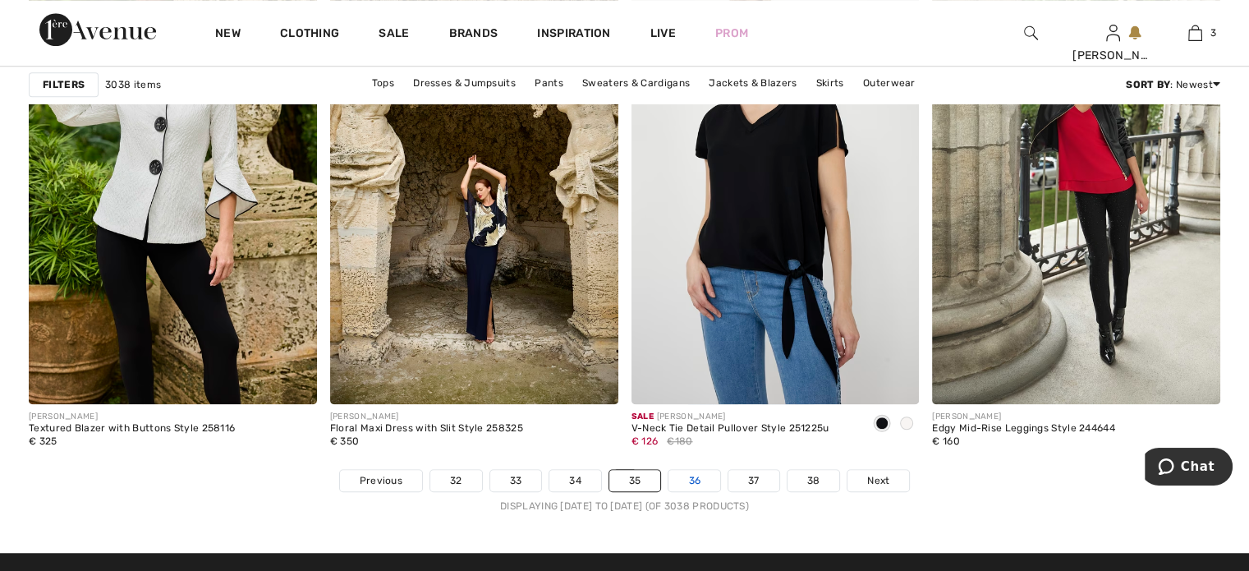
click at [693, 481] on link "36" at bounding box center [695, 480] width 52 height 21
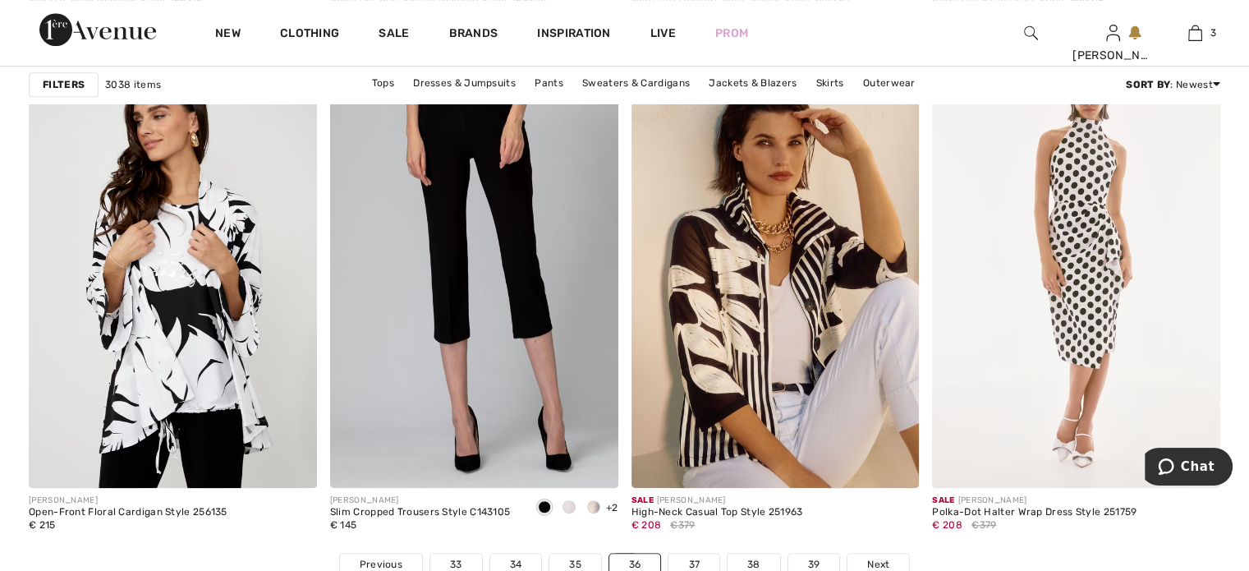
scroll to position [7393, 0]
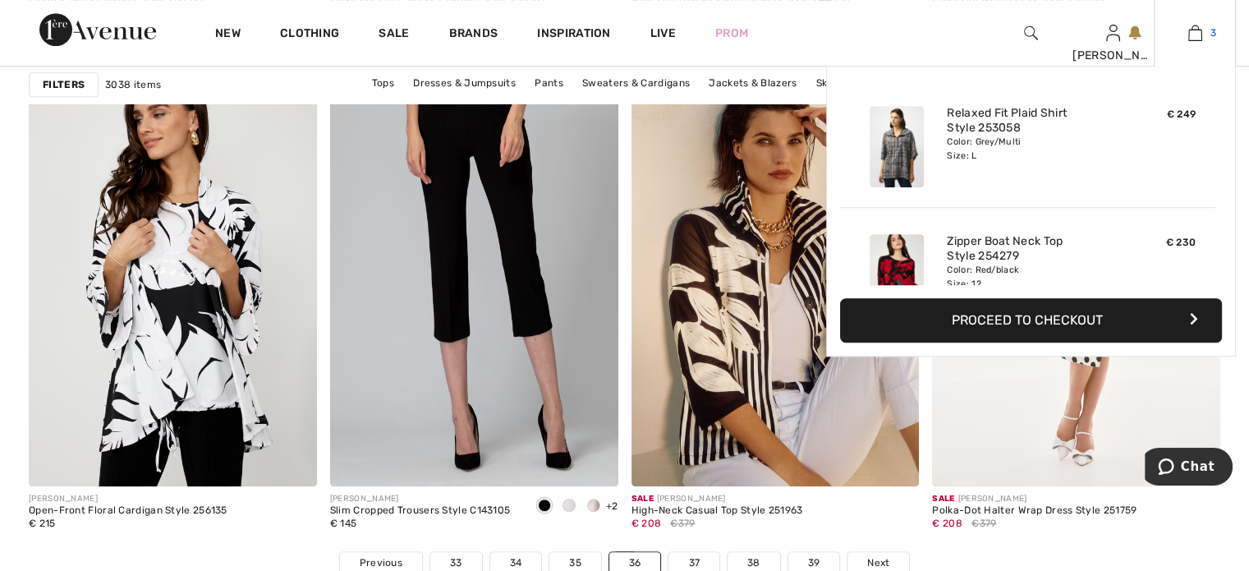
click at [1198, 39] on img at bounding box center [1196, 33] width 14 height 20
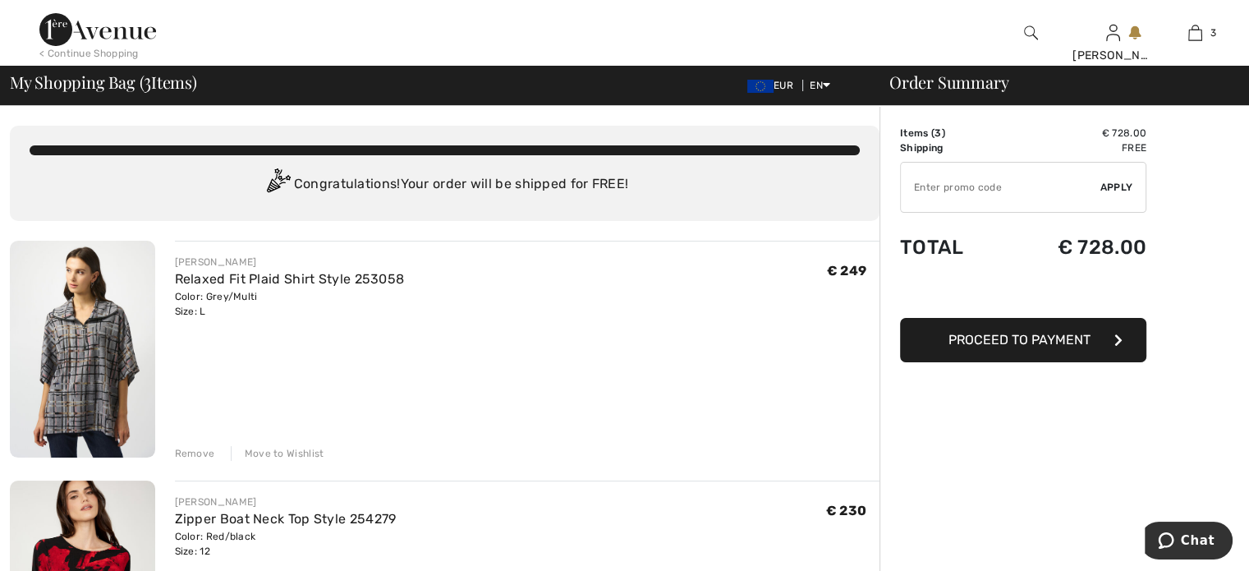
click at [93, 34] on img at bounding box center [97, 29] width 117 height 33
